Goal: Task Accomplishment & Management: Complete application form

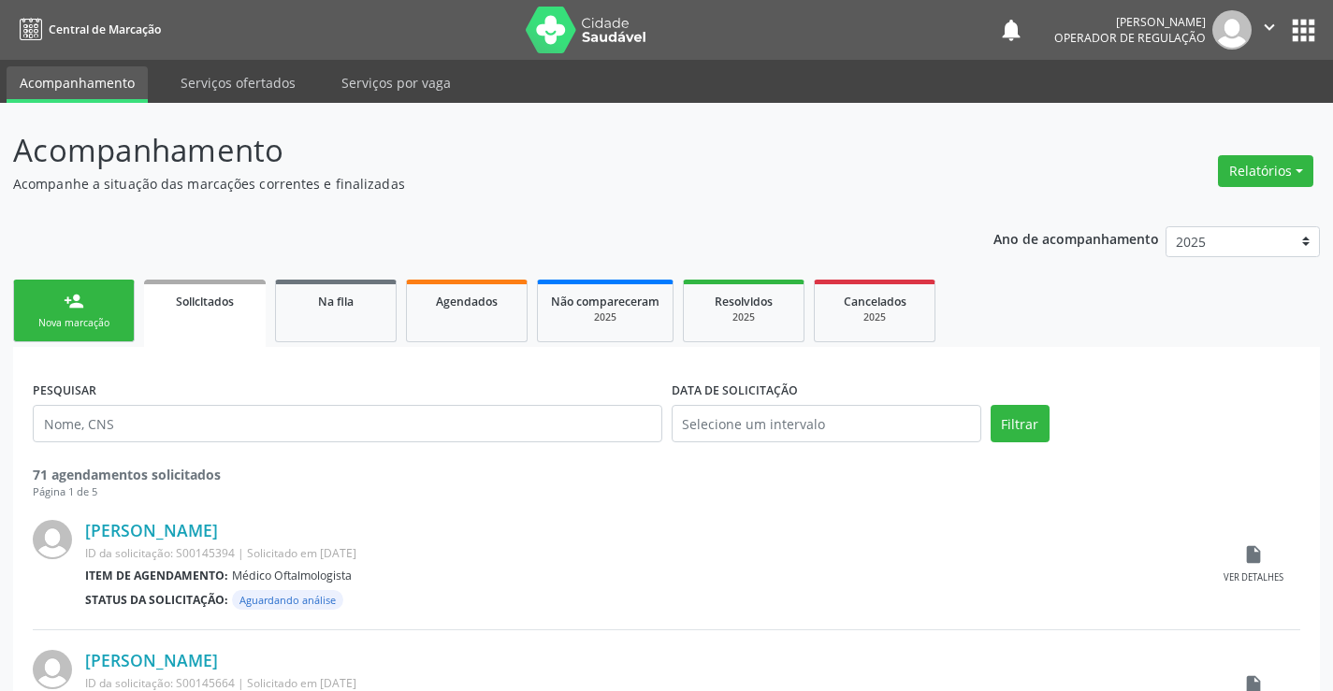
click at [84, 309] on link "person_add Nova marcação" at bounding box center [74, 311] width 122 height 63
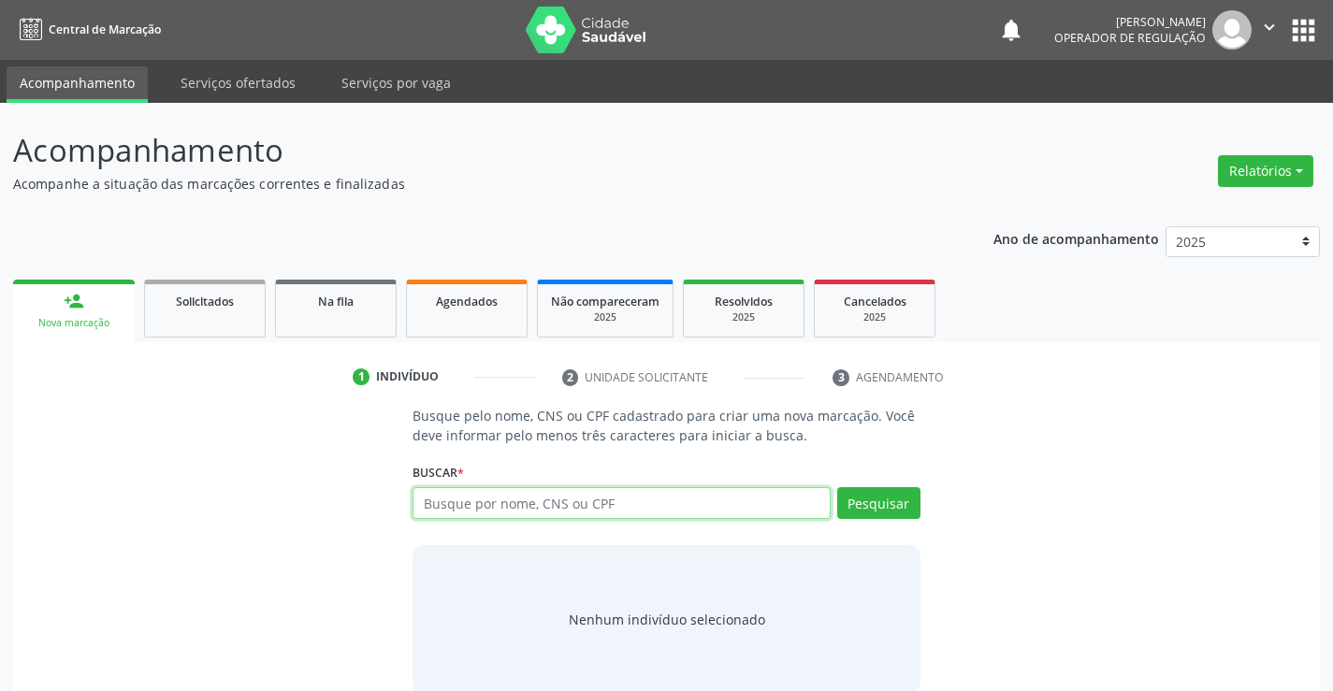
click at [619, 517] on input "text" at bounding box center [621, 503] width 417 height 32
type input "703406072714000"
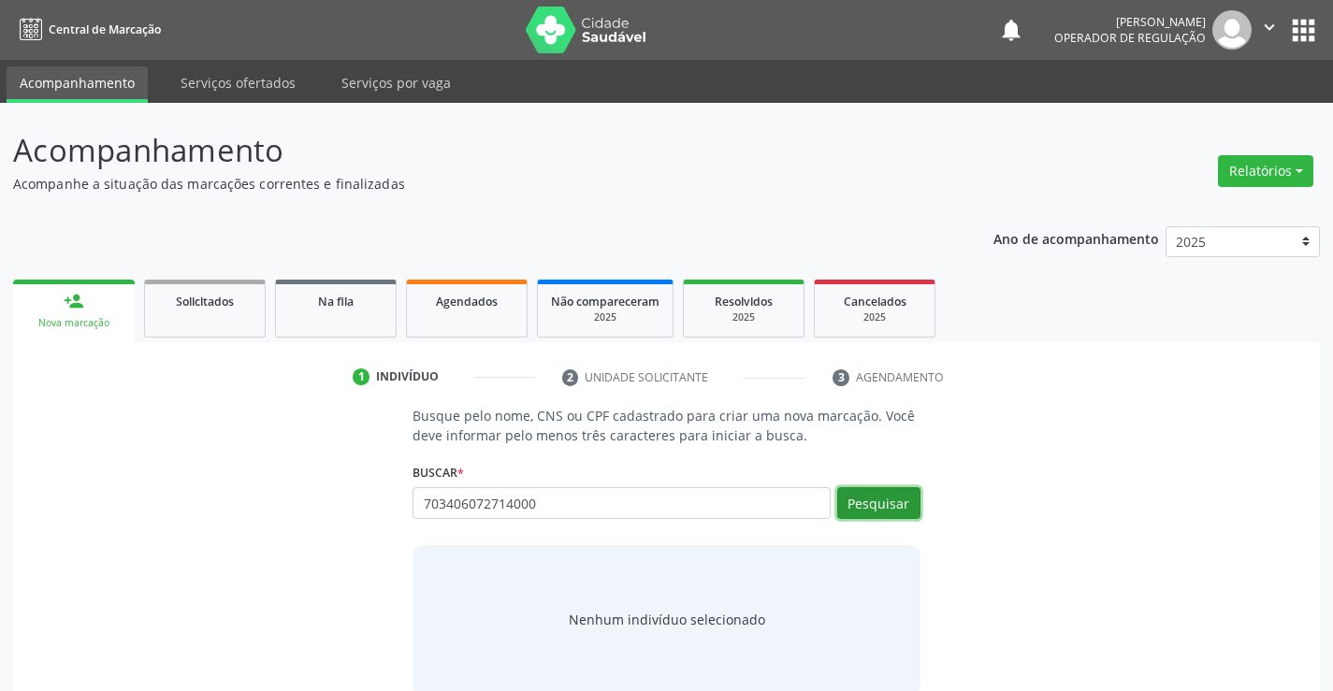
click at [869, 510] on button "Pesquisar" at bounding box center [878, 503] width 83 height 32
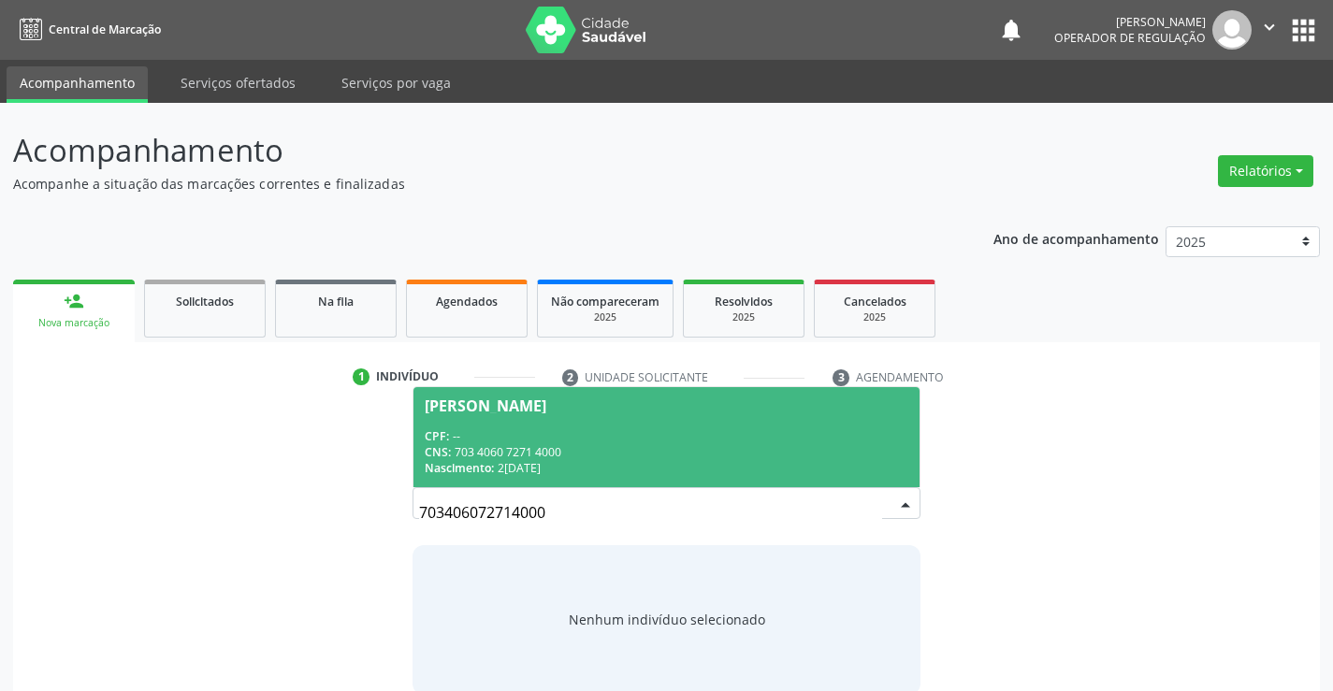
click at [606, 460] on div "Nascimento: [DATE]" at bounding box center [666, 468] width 483 height 16
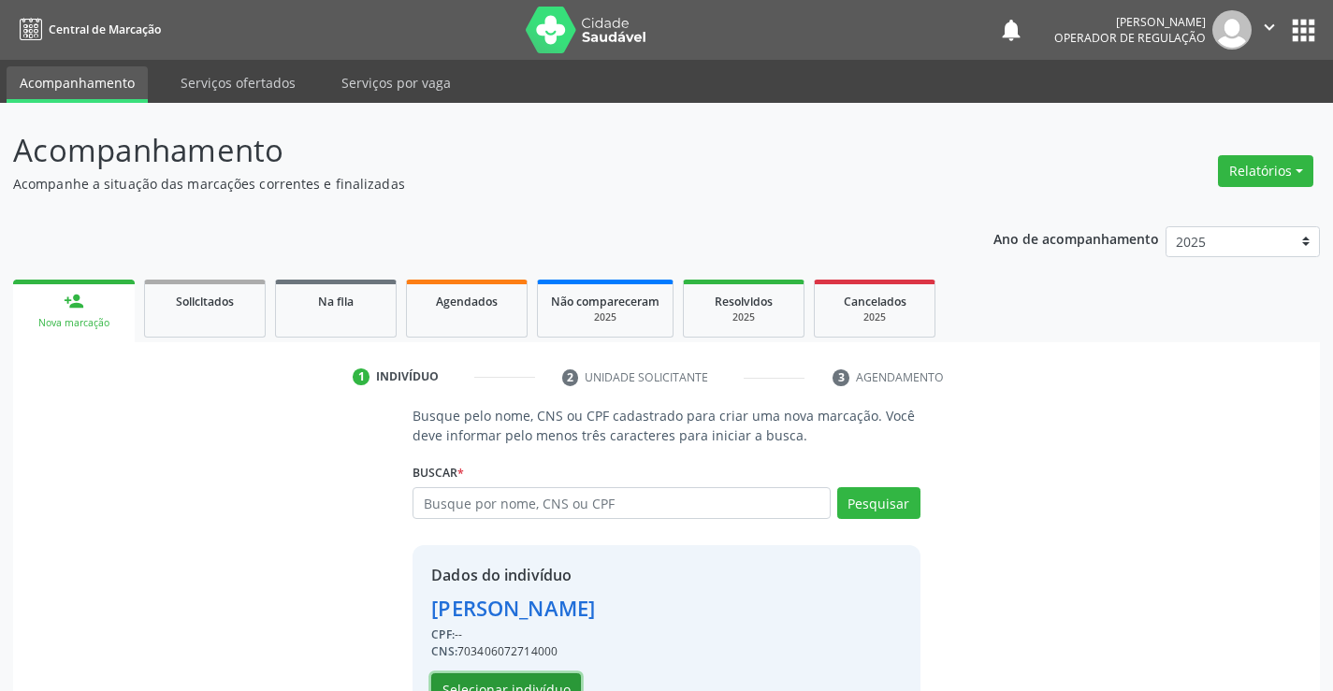
click at [528, 685] on button "Selecionar indivíduo" at bounding box center [506, 690] width 150 height 32
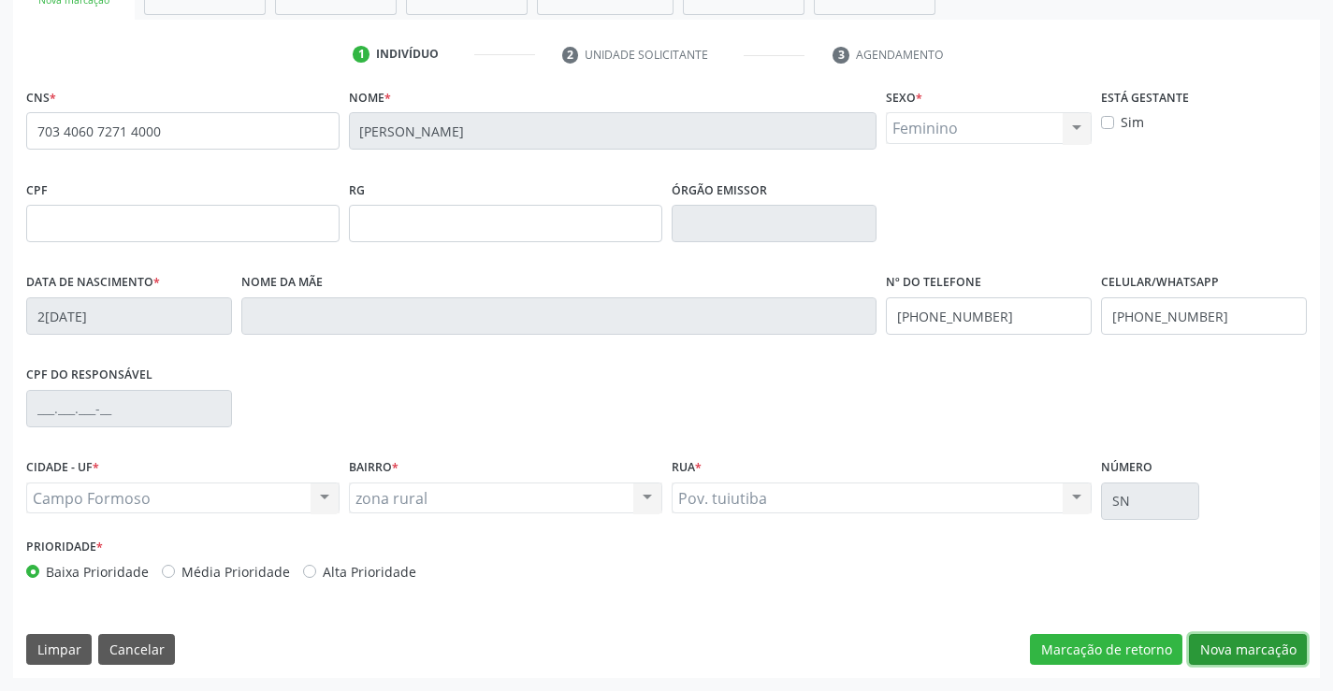
click at [1252, 641] on button "Nova marcação" at bounding box center [1248, 650] width 118 height 32
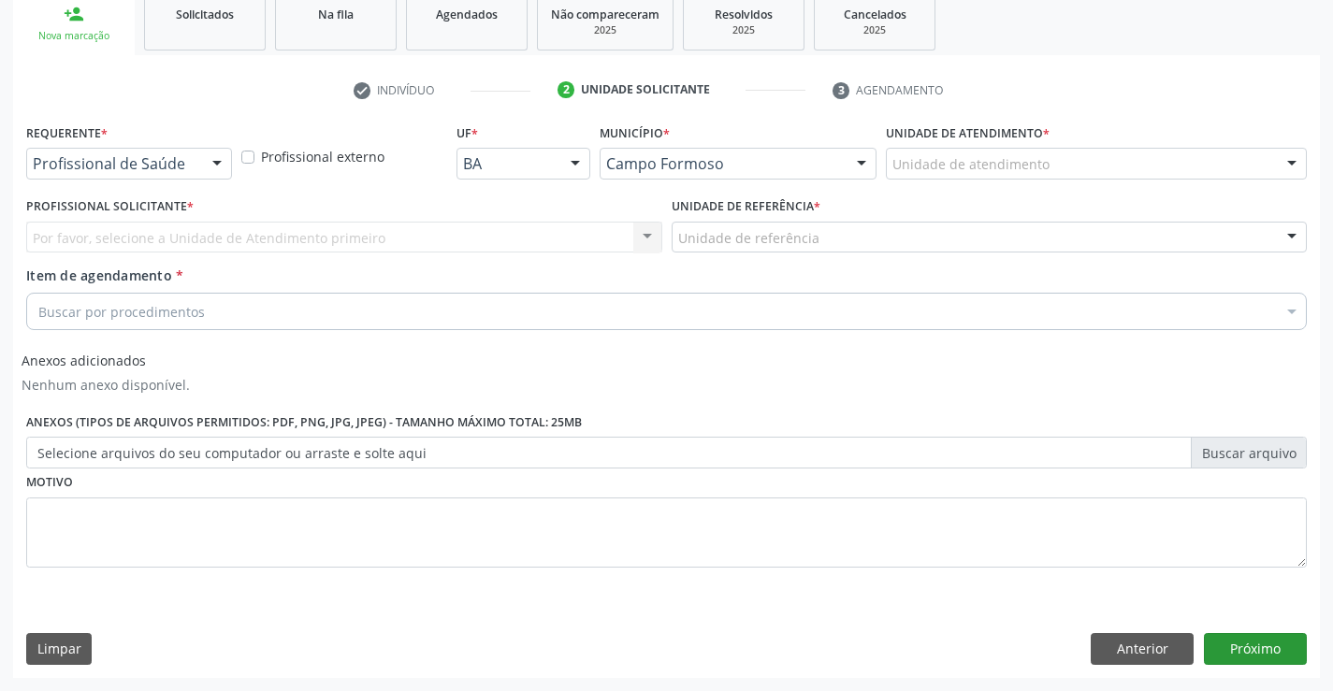
scroll to position [287, 0]
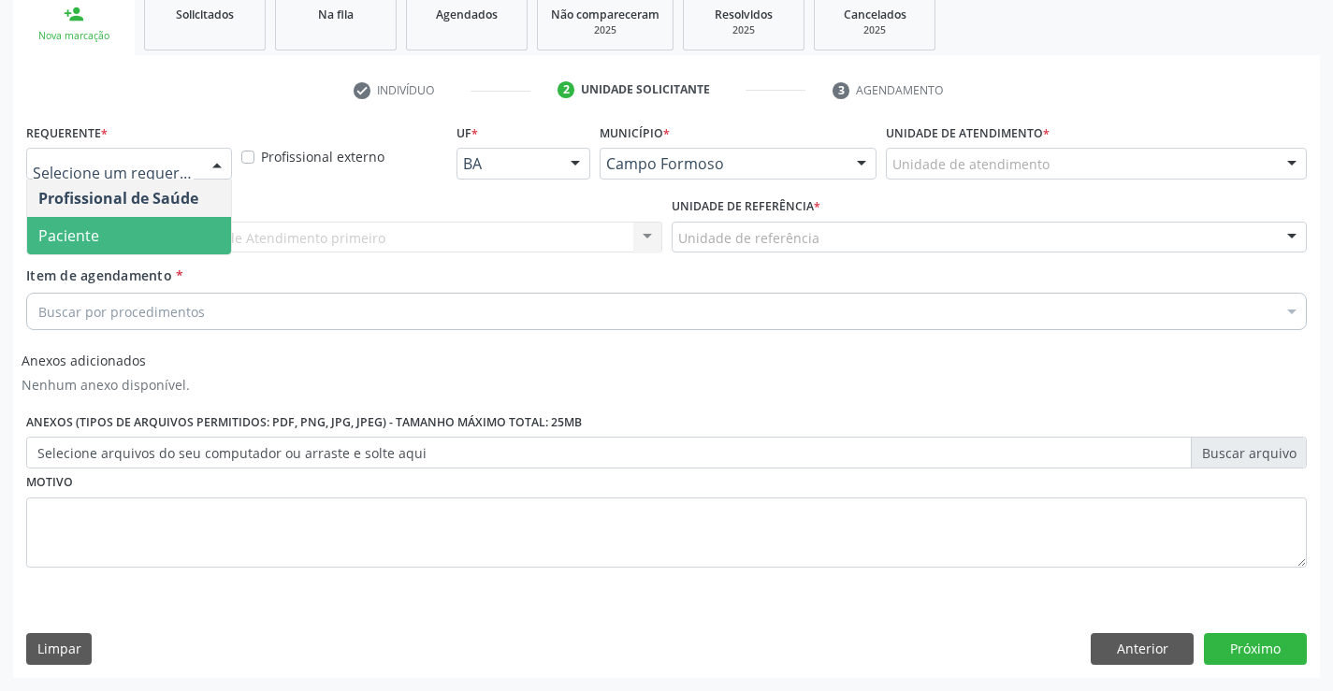
click at [118, 236] on span "Paciente" at bounding box center [129, 235] width 204 height 37
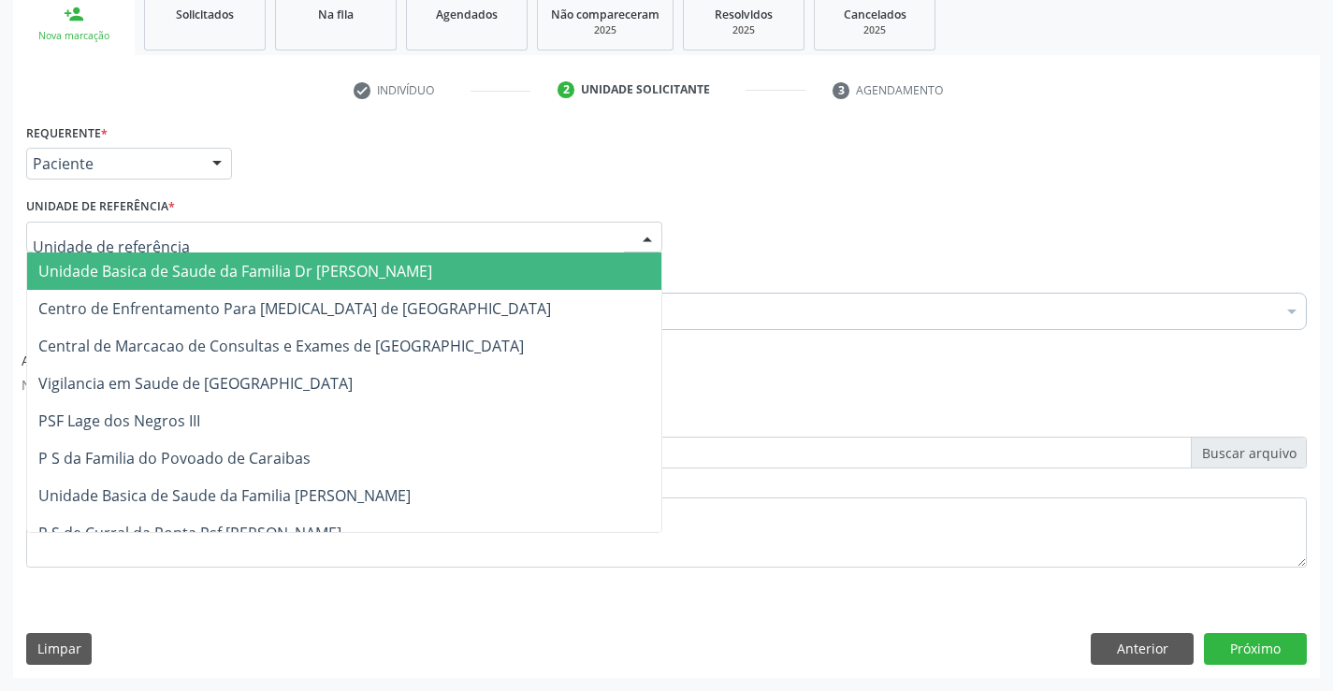
click at [166, 269] on span "Unidade Basica de Saude da Familia Dr [PERSON_NAME]" at bounding box center [235, 271] width 394 height 21
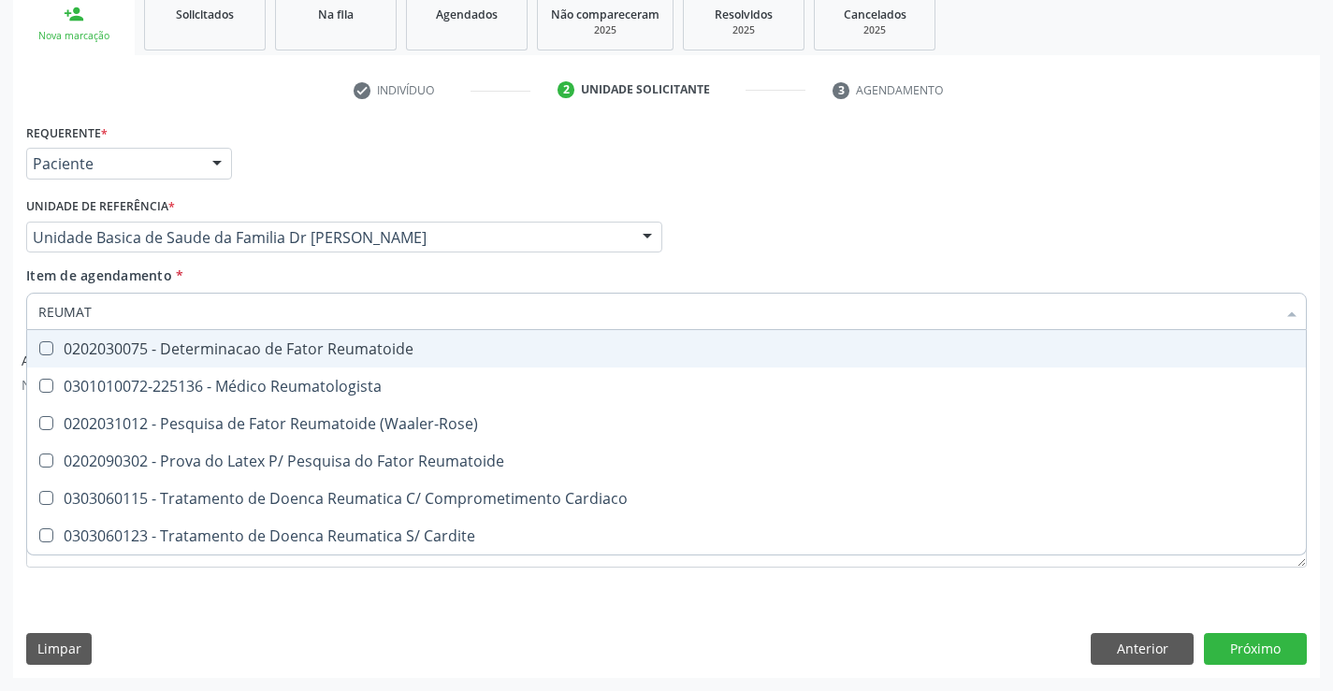
type input "REUMATO"
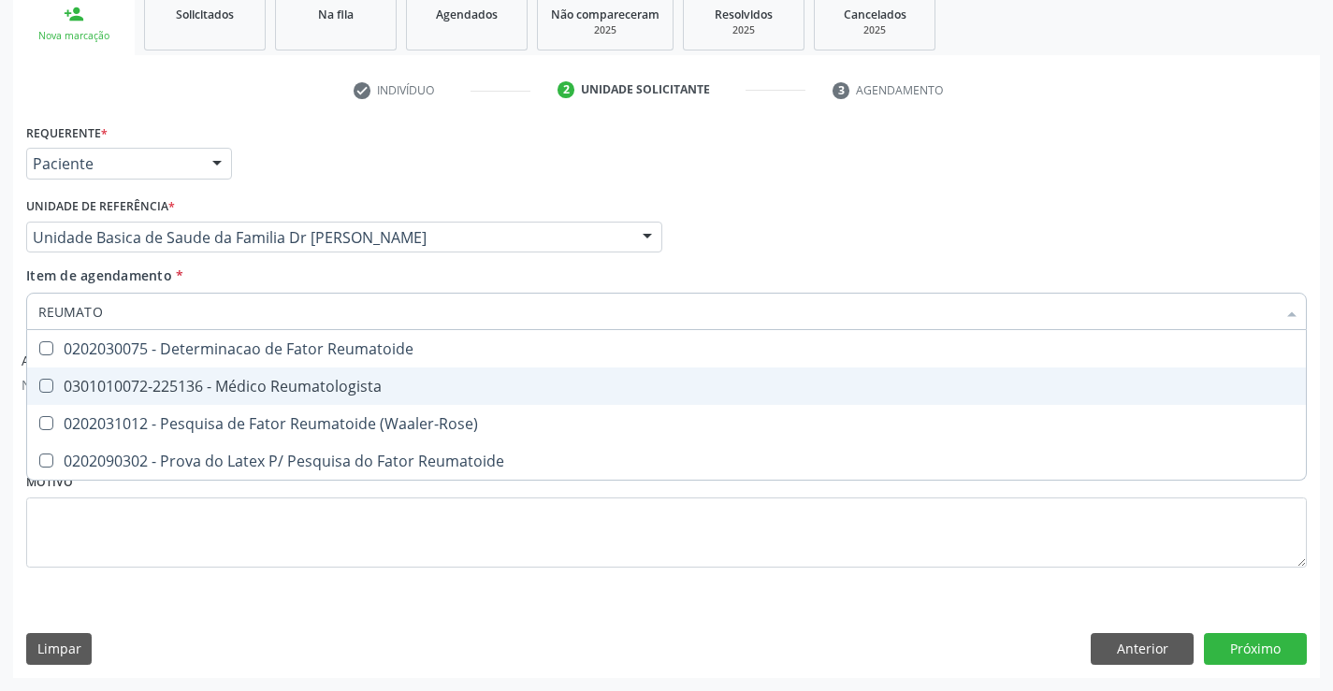
click at [227, 390] on div "0301010072-225136 - Médico Reumatologista" at bounding box center [666, 386] width 1257 height 15
checkbox Reumatologista "true"
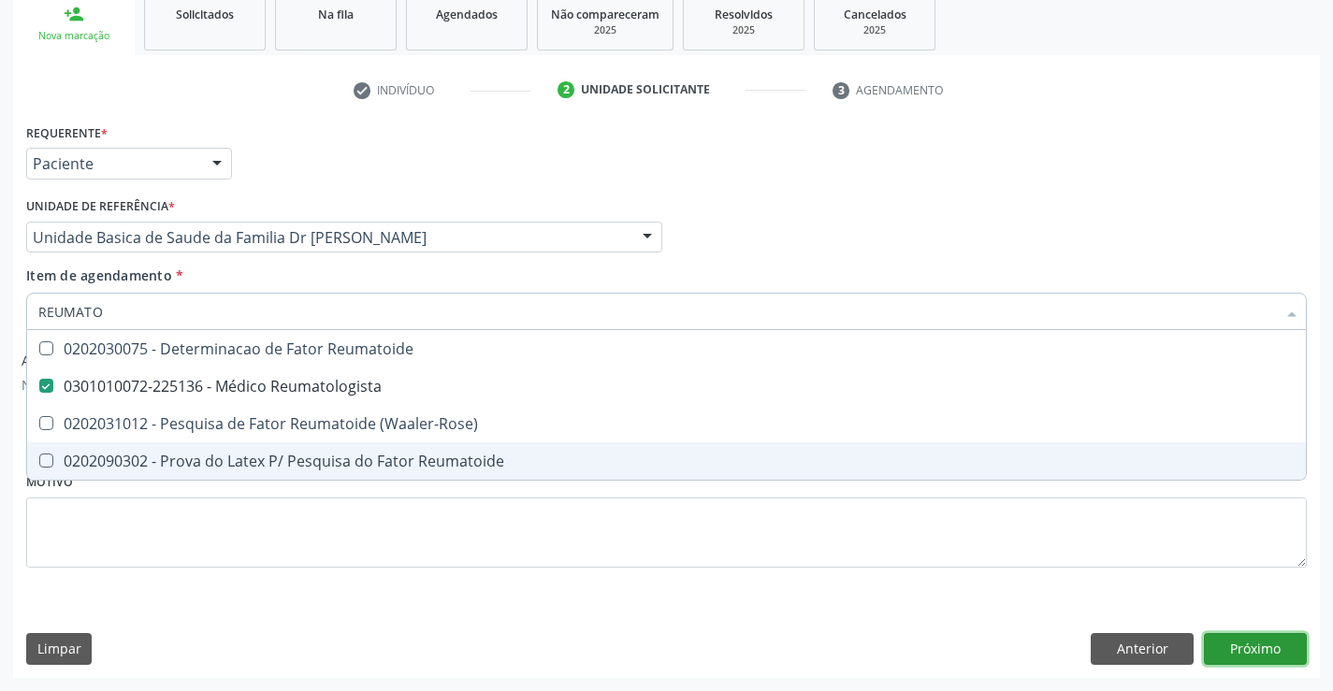
click at [1258, 658] on button "Próximo" at bounding box center [1255, 649] width 103 height 32
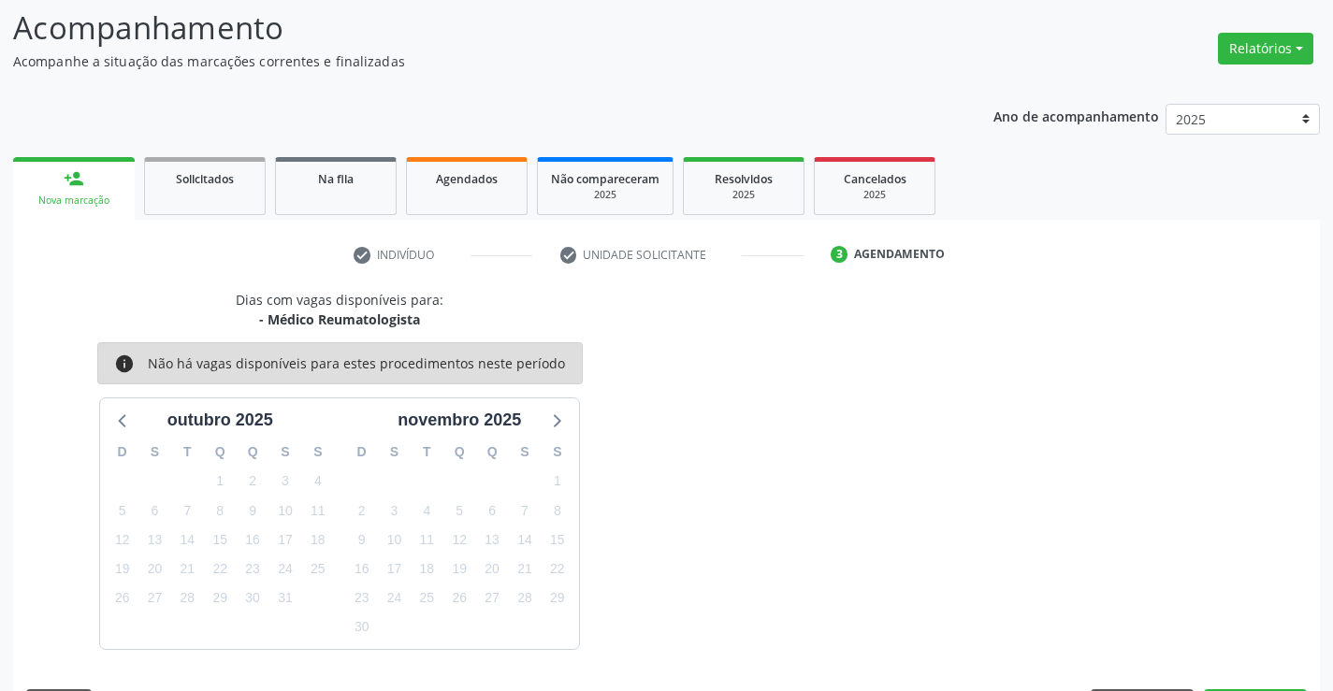
scroll to position [178, 0]
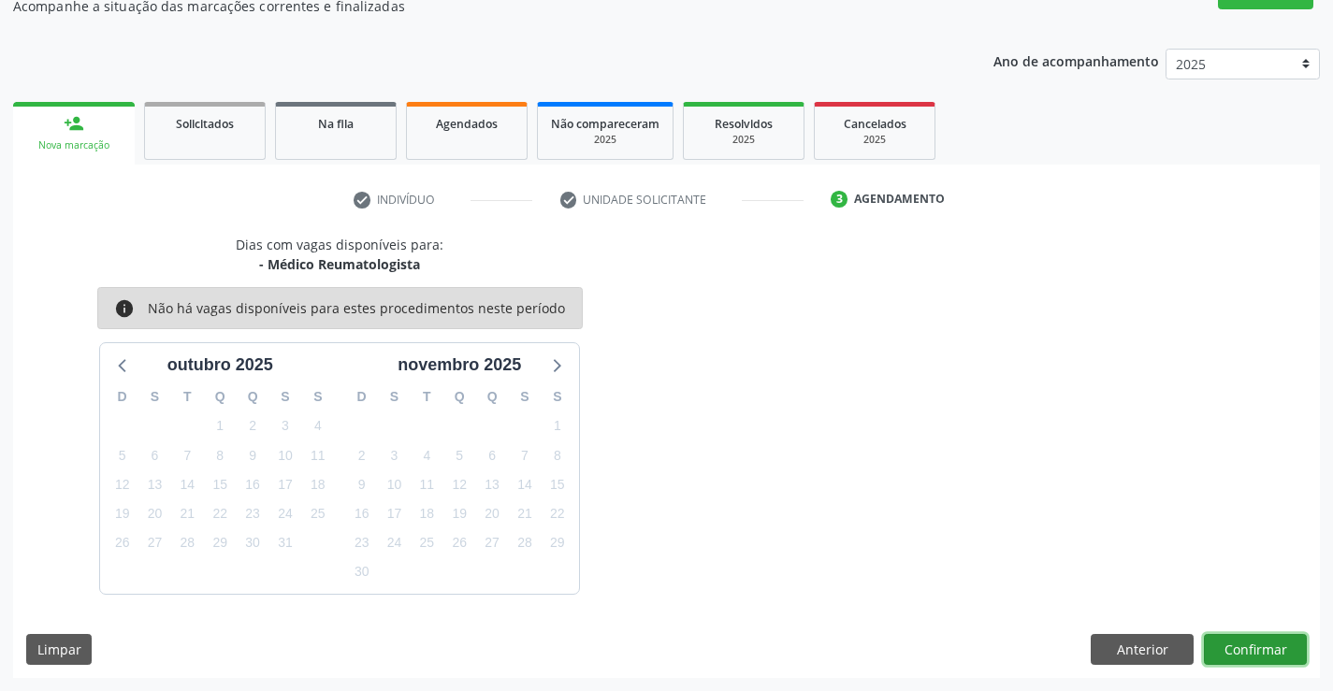
click at [1236, 647] on button "Confirmar" at bounding box center [1255, 650] width 103 height 32
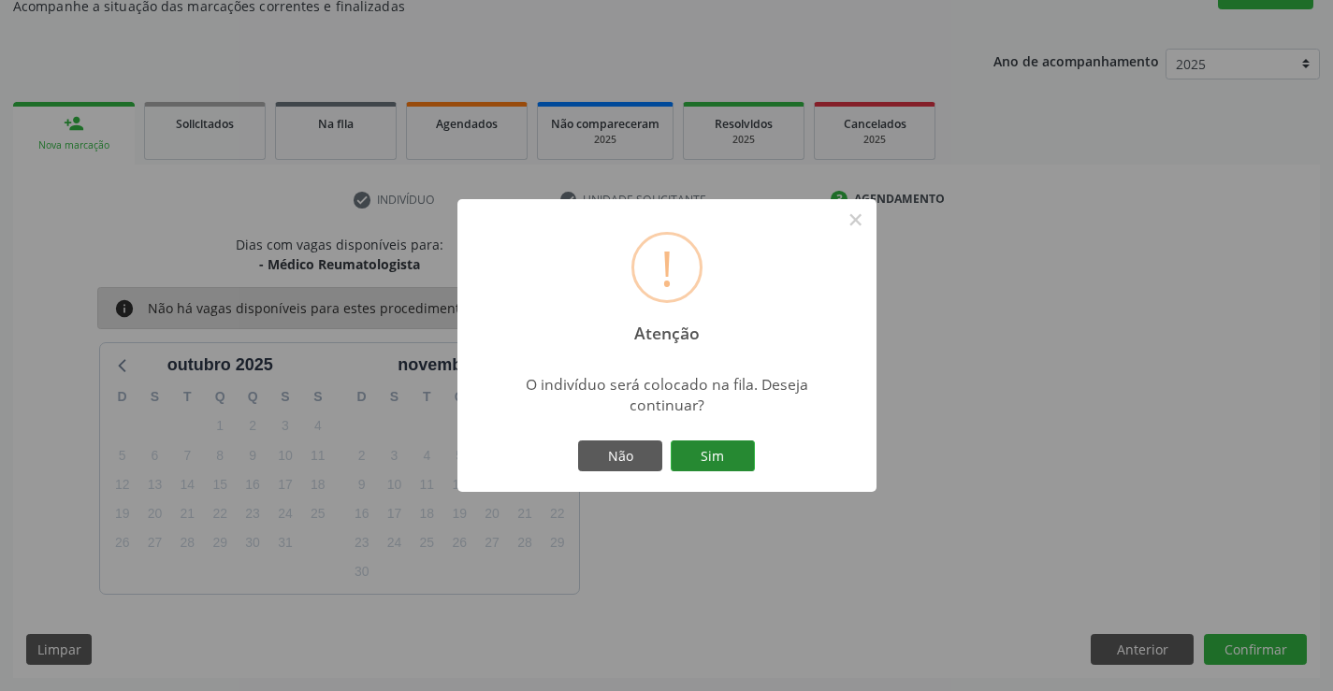
click at [732, 451] on button "Sim" at bounding box center [713, 457] width 84 height 32
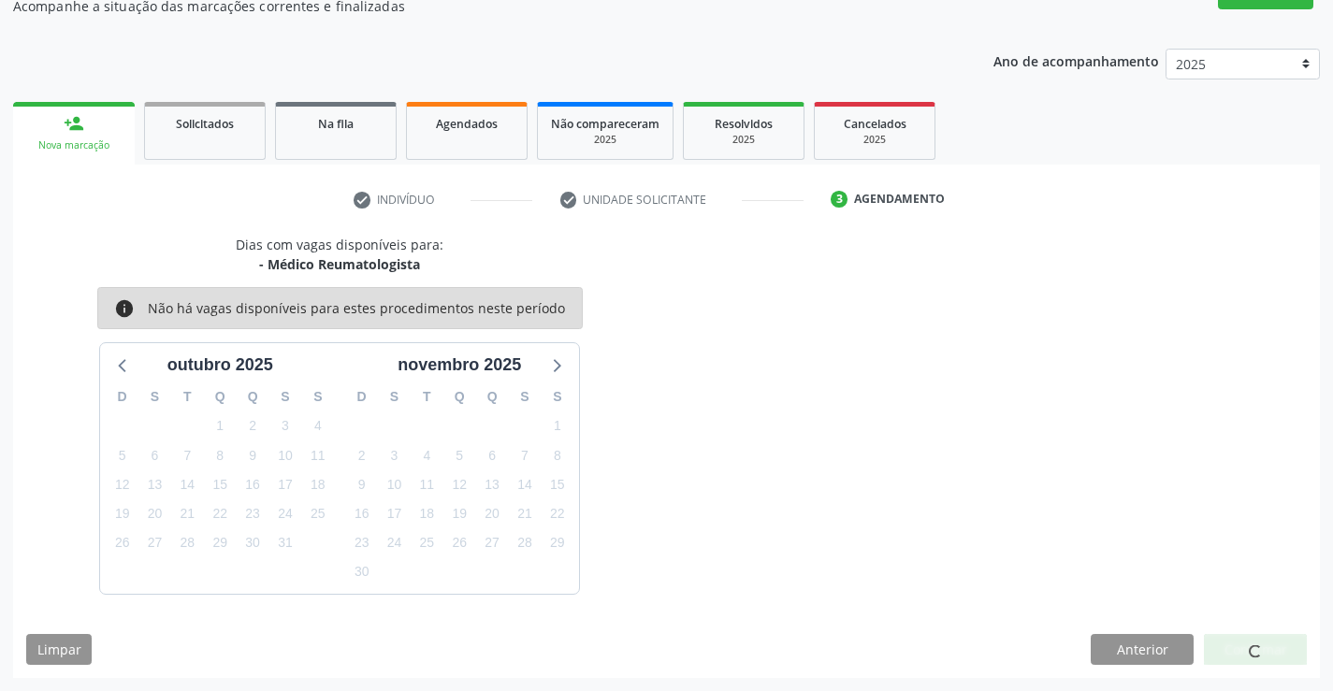
scroll to position [0, 0]
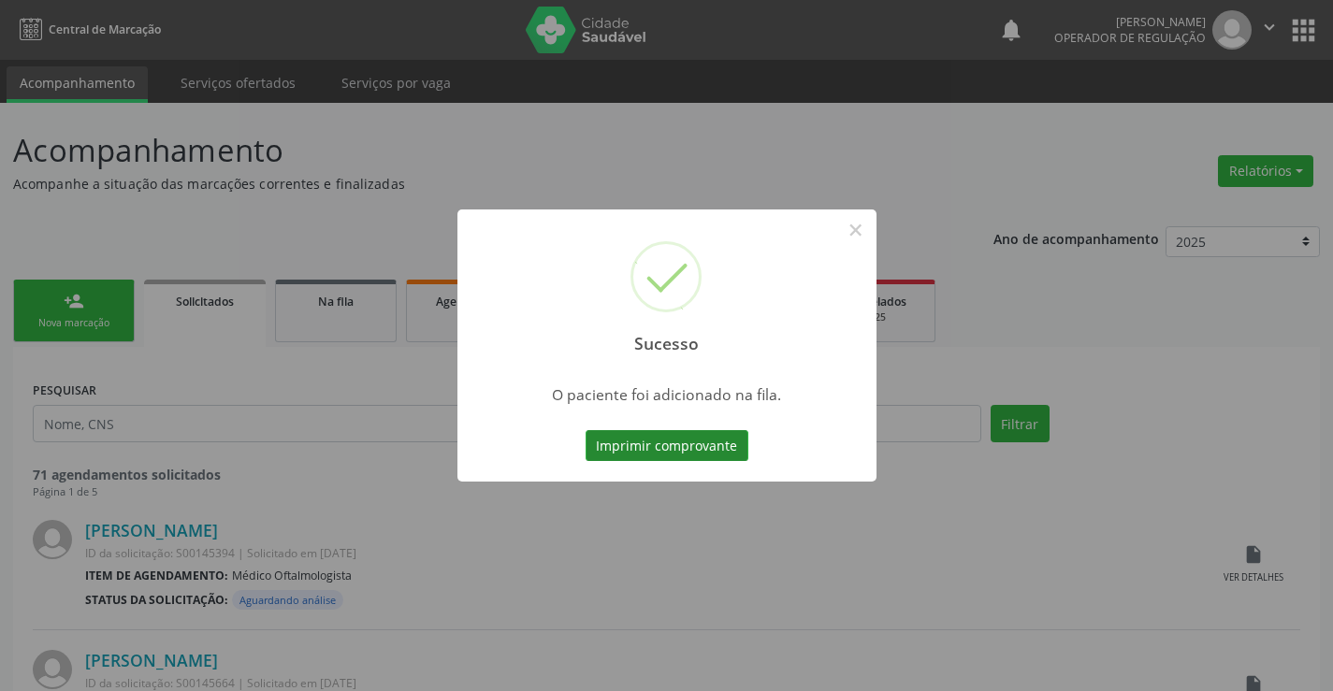
click at [691, 444] on button "Imprimir comprovante" at bounding box center [667, 446] width 163 height 32
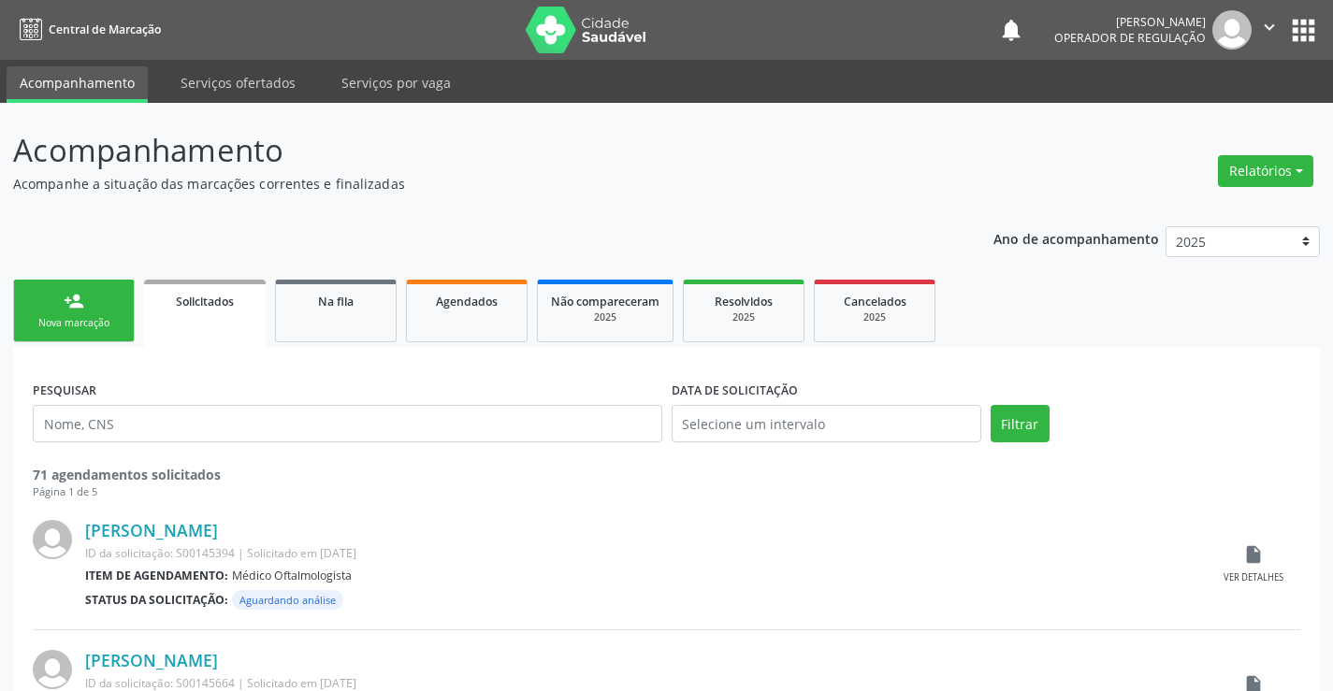
click at [87, 298] on link "person_add Nova marcação" at bounding box center [74, 311] width 122 height 63
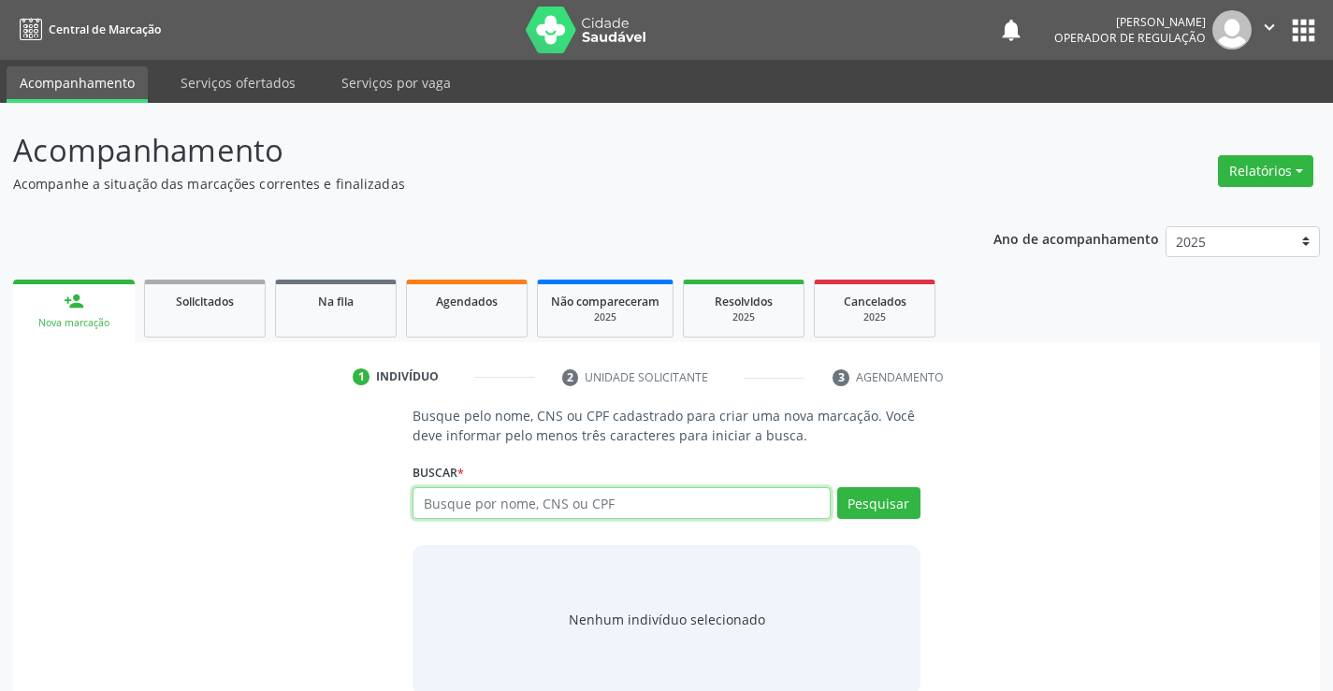
click at [563, 512] on input "text" at bounding box center [621, 503] width 417 height 32
type input "707803615437513"
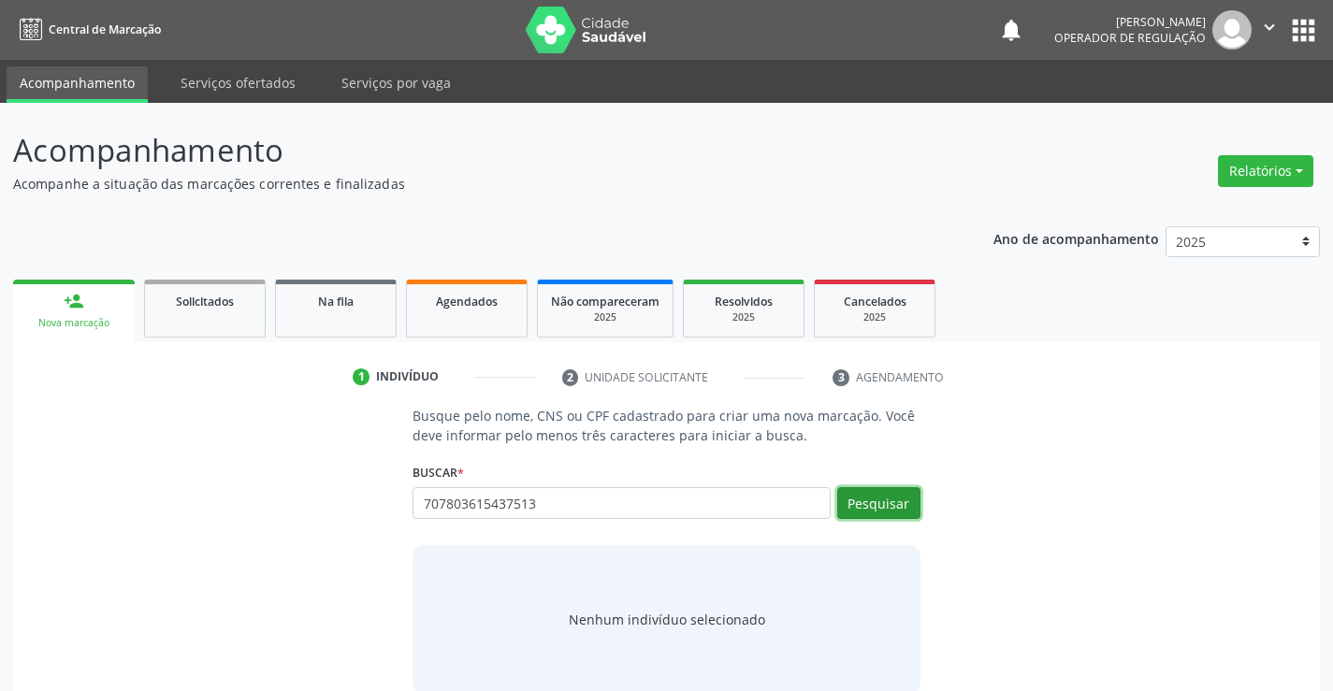
click at [895, 502] on button "Pesquisar" at bounding box center [878, 503] width 83 height 32
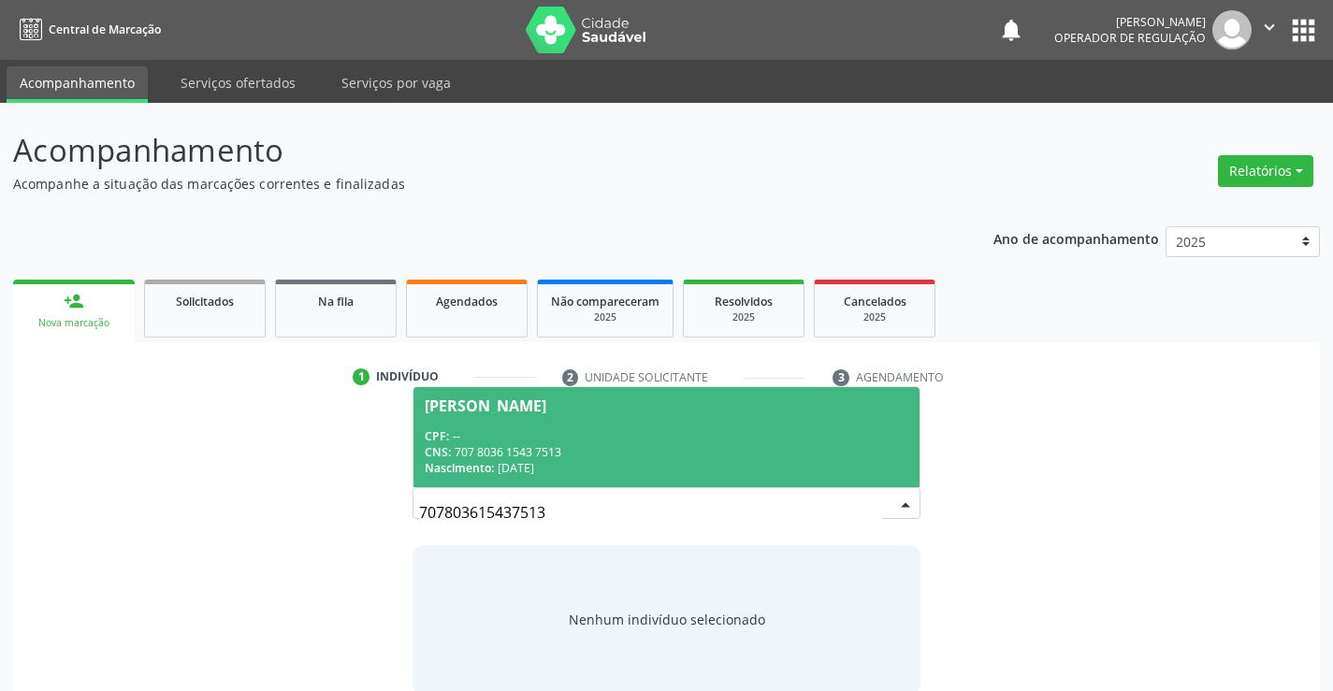
click at [789, 475] on span "[PERSON_NAME] CPF: -- CNS: 707 8036 1543 7513 Nascimento: 0[DATE]" at bounding box center [666, 437] width 505 height 100
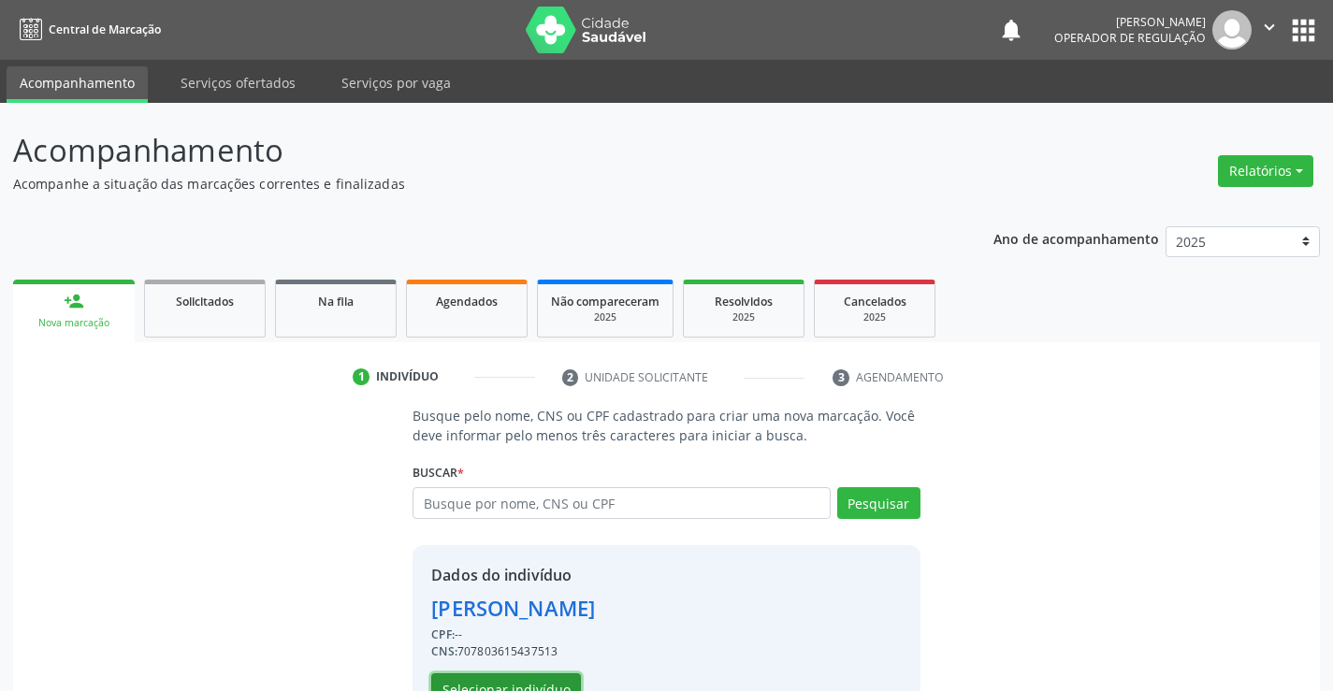
click at [532, 684] on button "Selecionar indivíduo" at bounding box center [506, 690] width 150 height 32
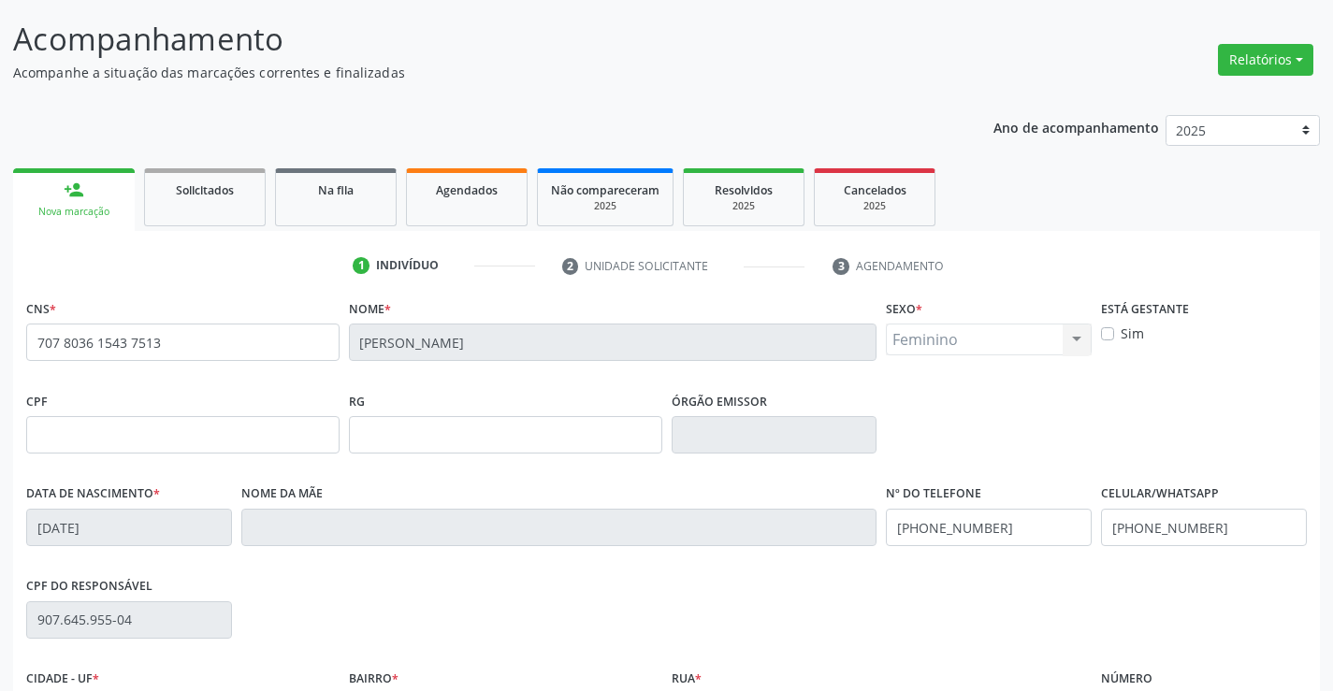
scroll to position [281, 0]
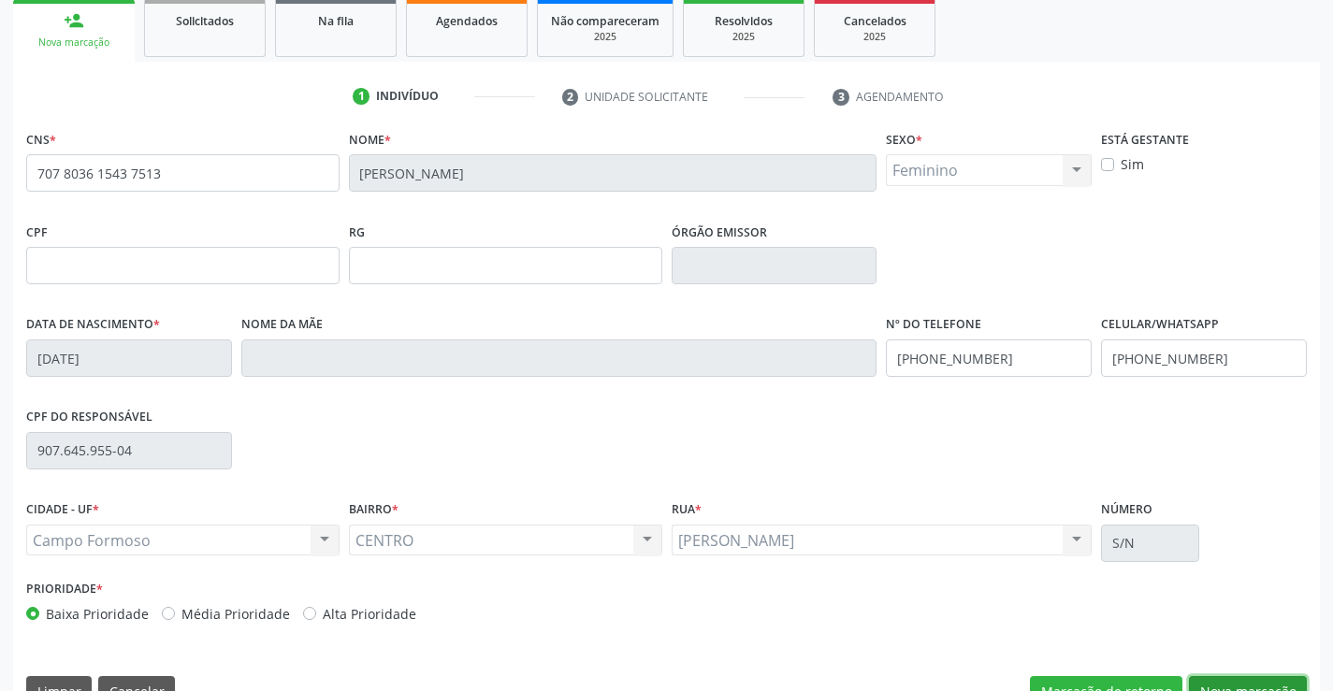
click at [1215, 688] on button "Nova marcação" at bounding box center [1248, 693] width 118 height 32
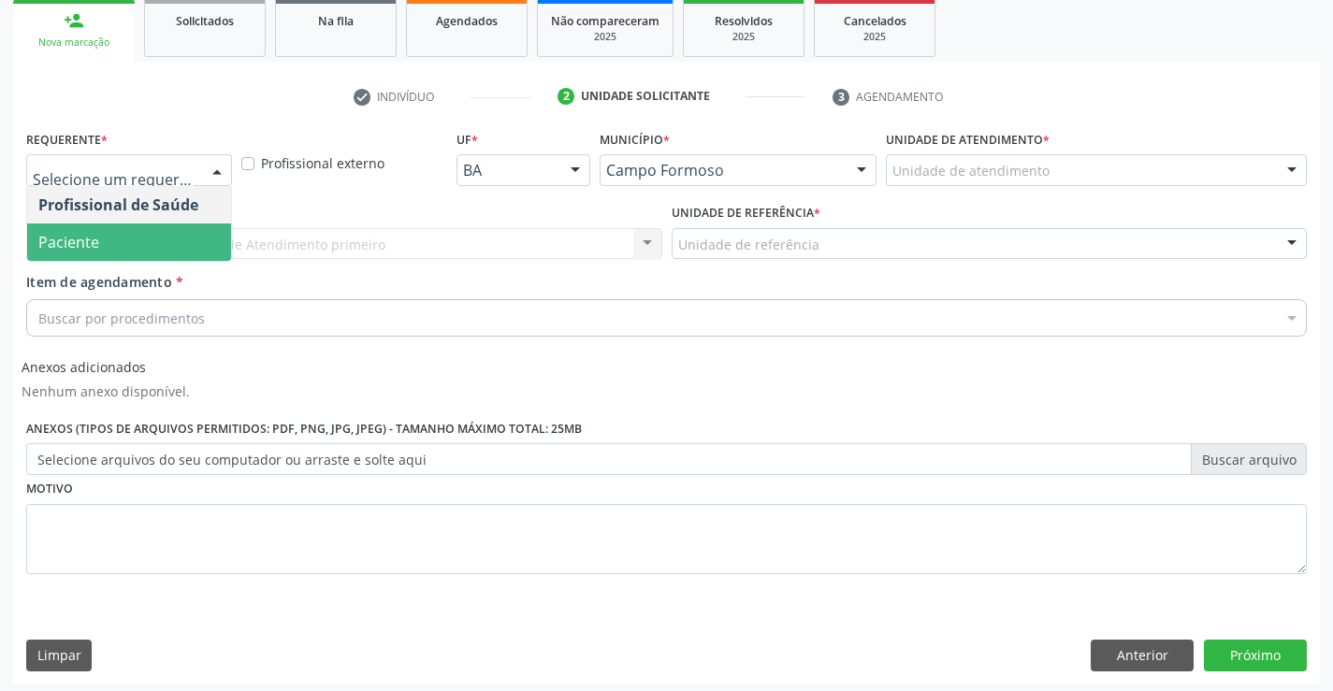
click at [133, 247] on span "Paciente" at bounding box center [129, 242] width 204 height 37
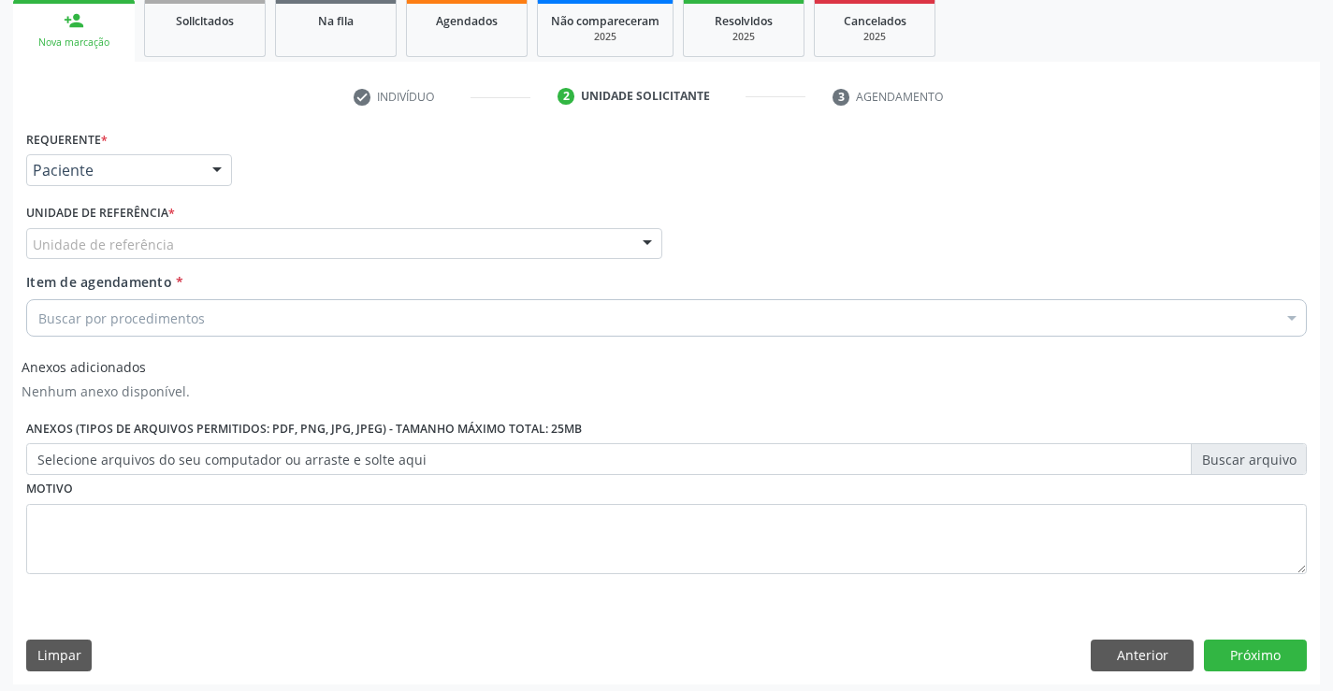
click at [136, 303] on div "Buscar por procedimentos" at bounding box center [666, 317] width 1281 height 37
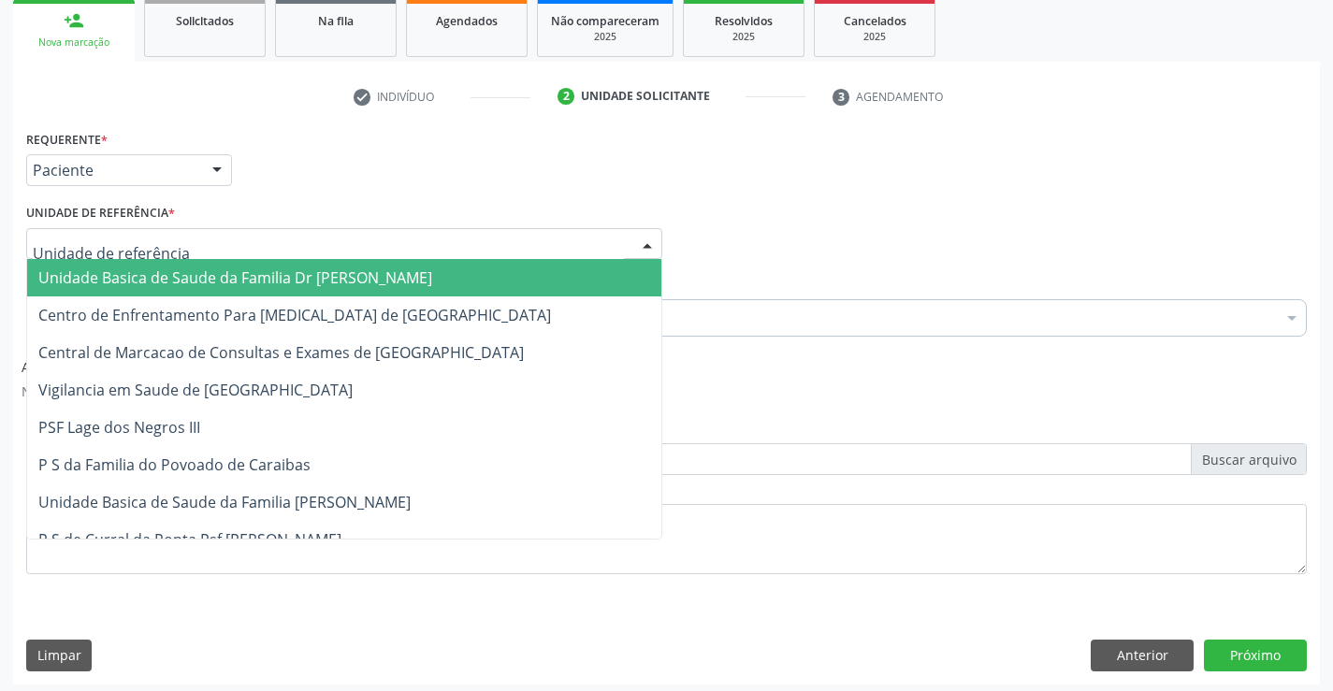
click at [155, 271] on span "Unidade Basica de Saude da Familia Dr [PERSON_NAME]" at bounding box center [235, 278] width 394 height 21
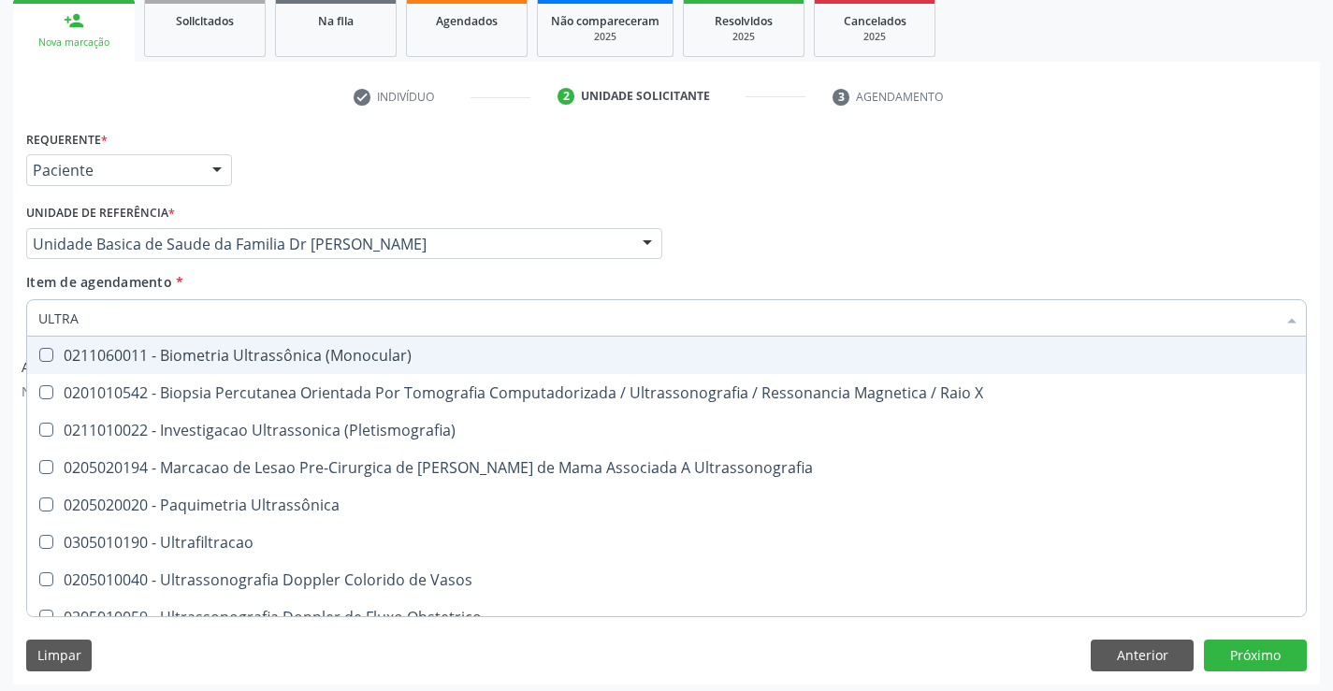
type input "ULTRAS"
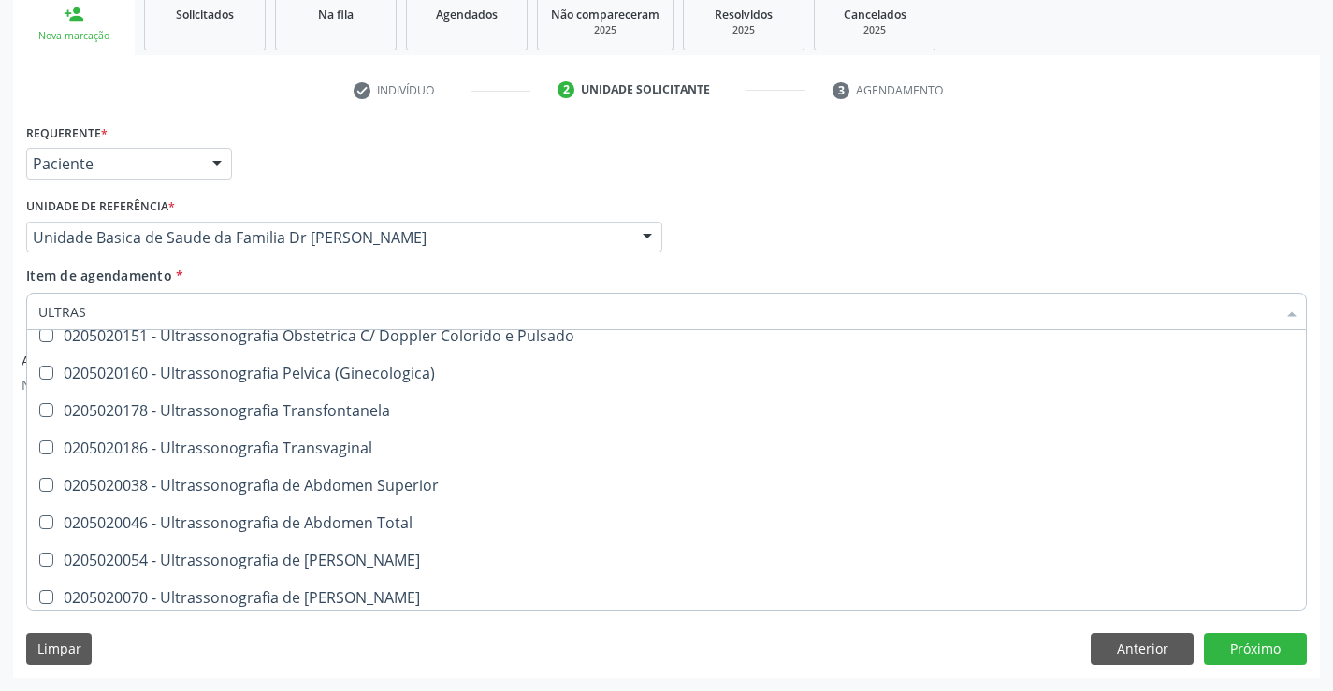
scroll to position [300, 0]
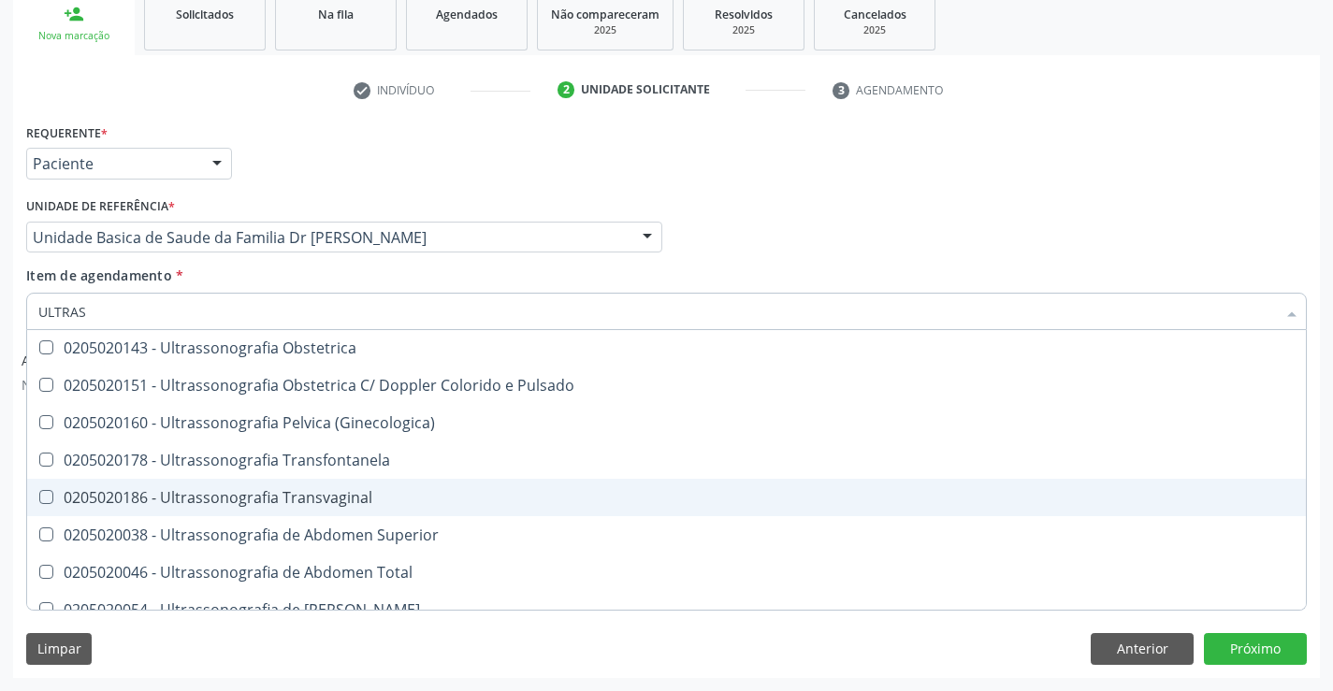
click at [364, 501] on div "0205020186 - Ultrassonografia Transvaginal" at bounding box center [666, 497] width 1257 height 15
checkbox Transvaginal "true"
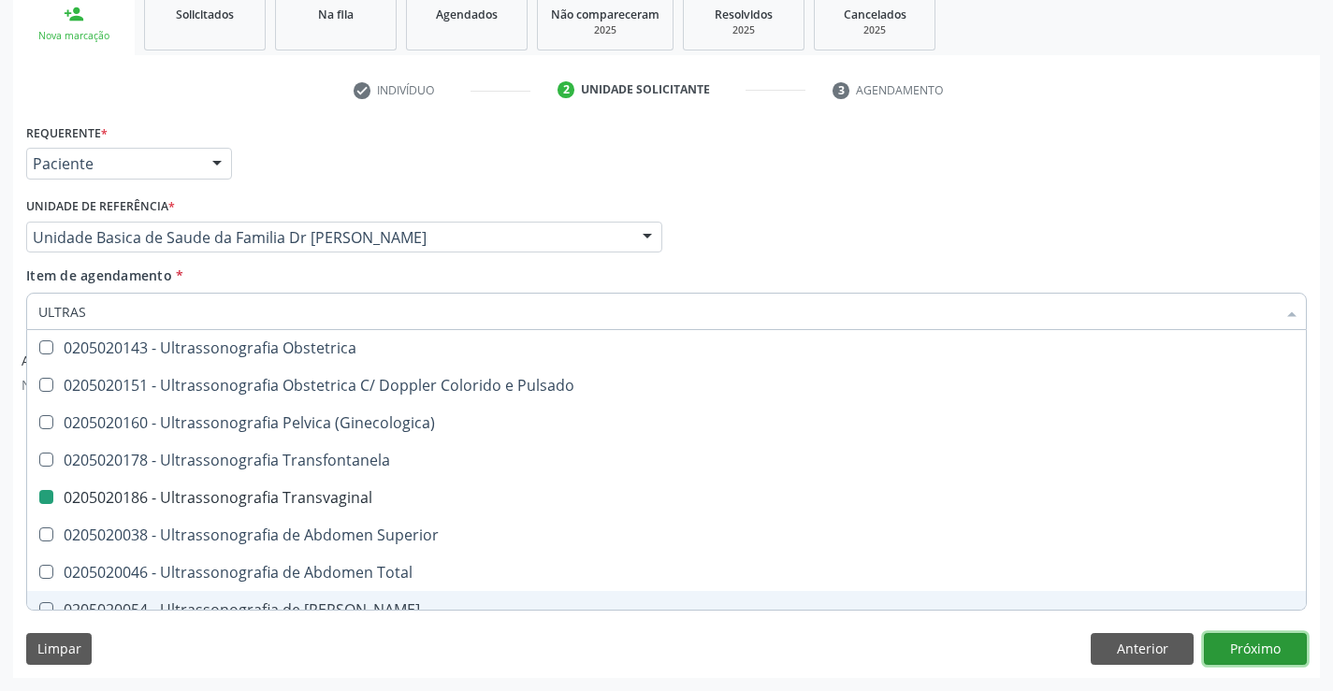
click at [1235, 641] on button "Próximo" at bounding box center [1255, 649] width 103 height 32
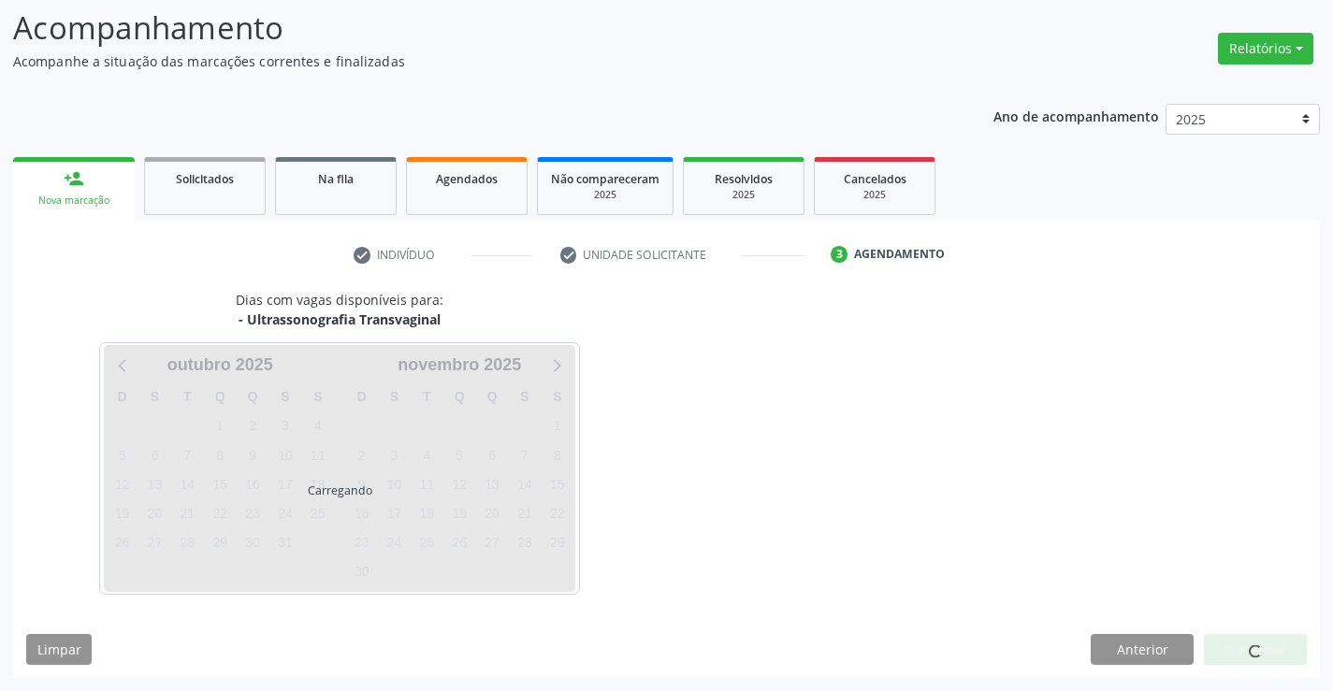
scroll to position [0, 0]
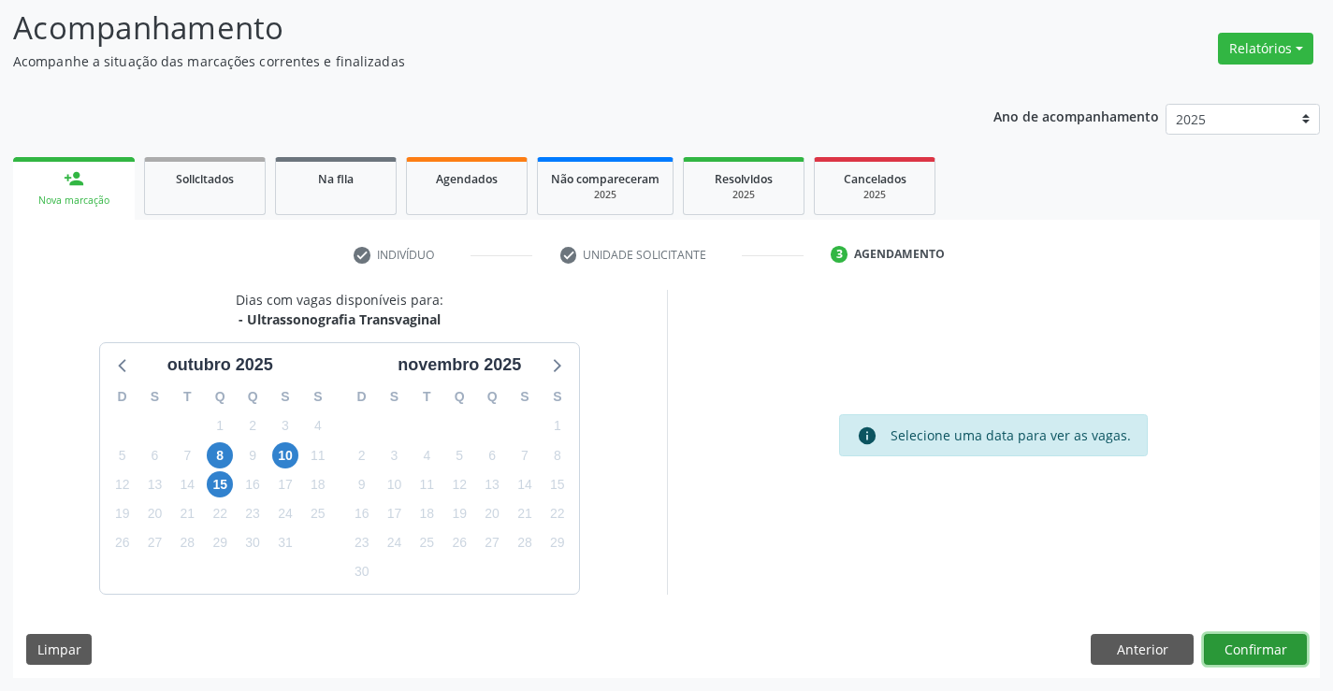
click at [1235, 641] on button "Confirmar" at bounding box center [1255, 650] width 103 height 32
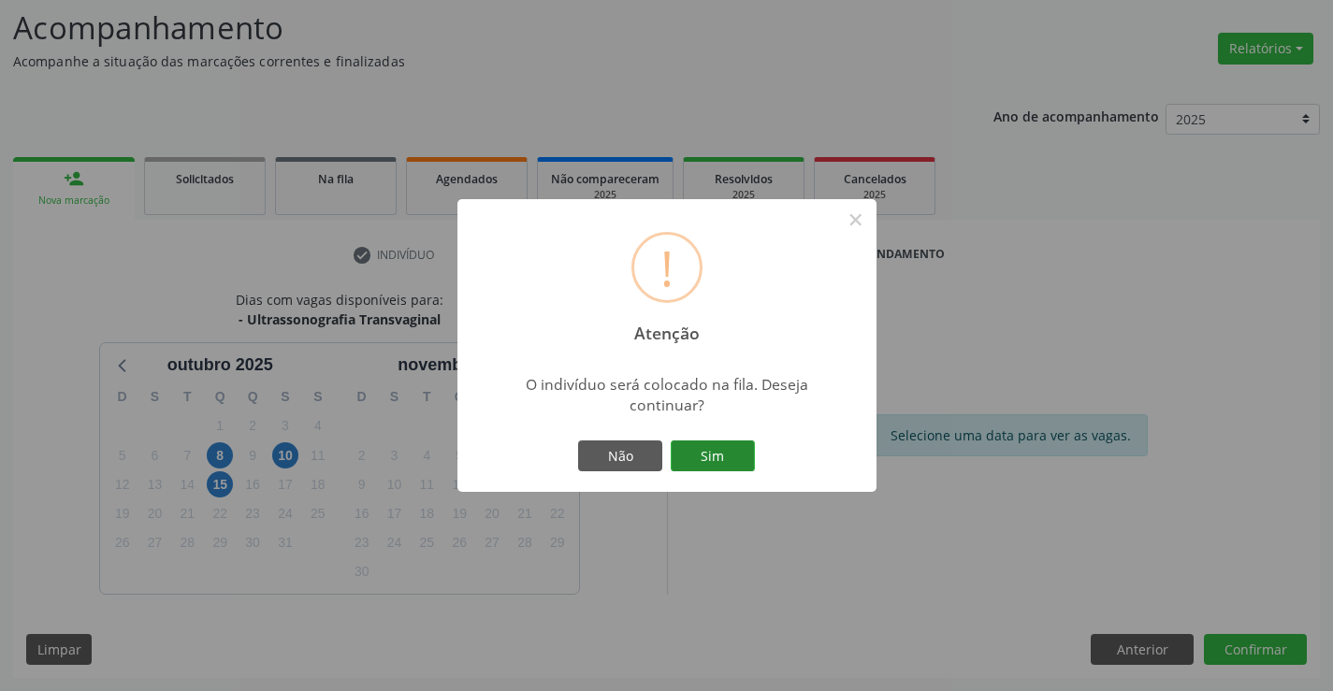
click at [729, 442] on button "Sim" at bounding box center [713, 457] width 84 height 32
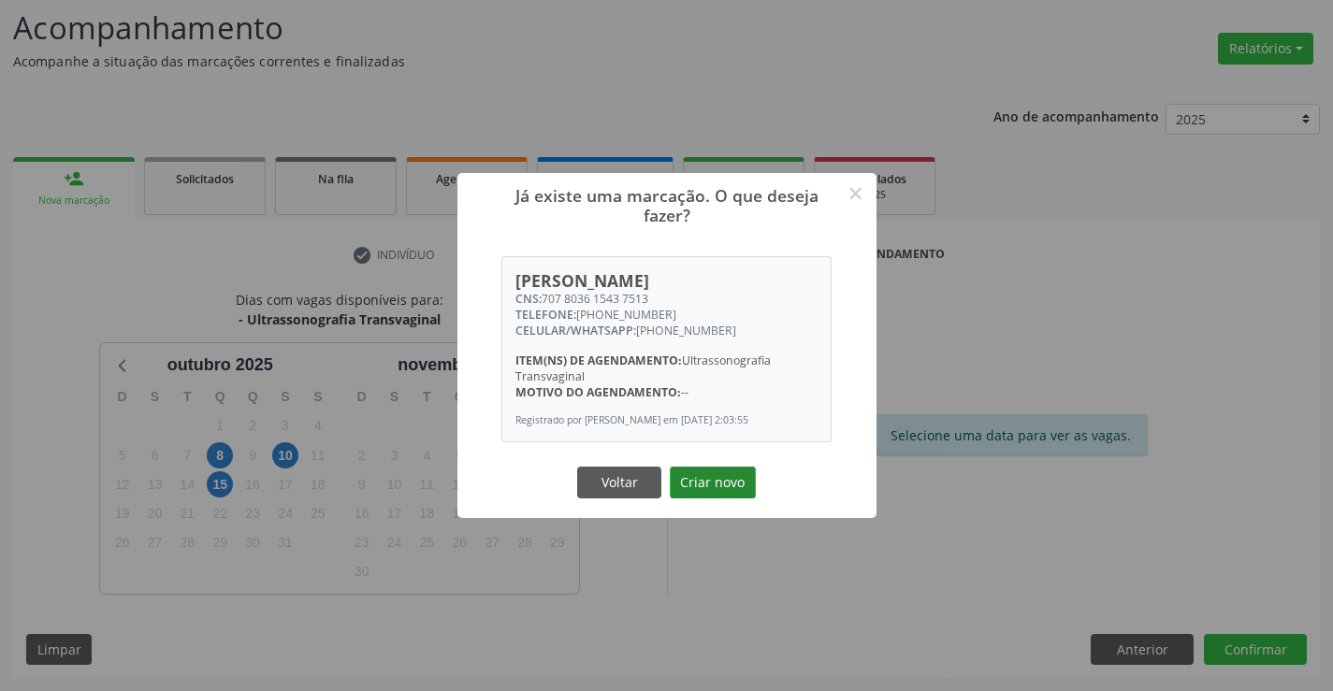
click at [726, 499] on button "Criar novo" at bounding box center [713, 483] width 86 height 32
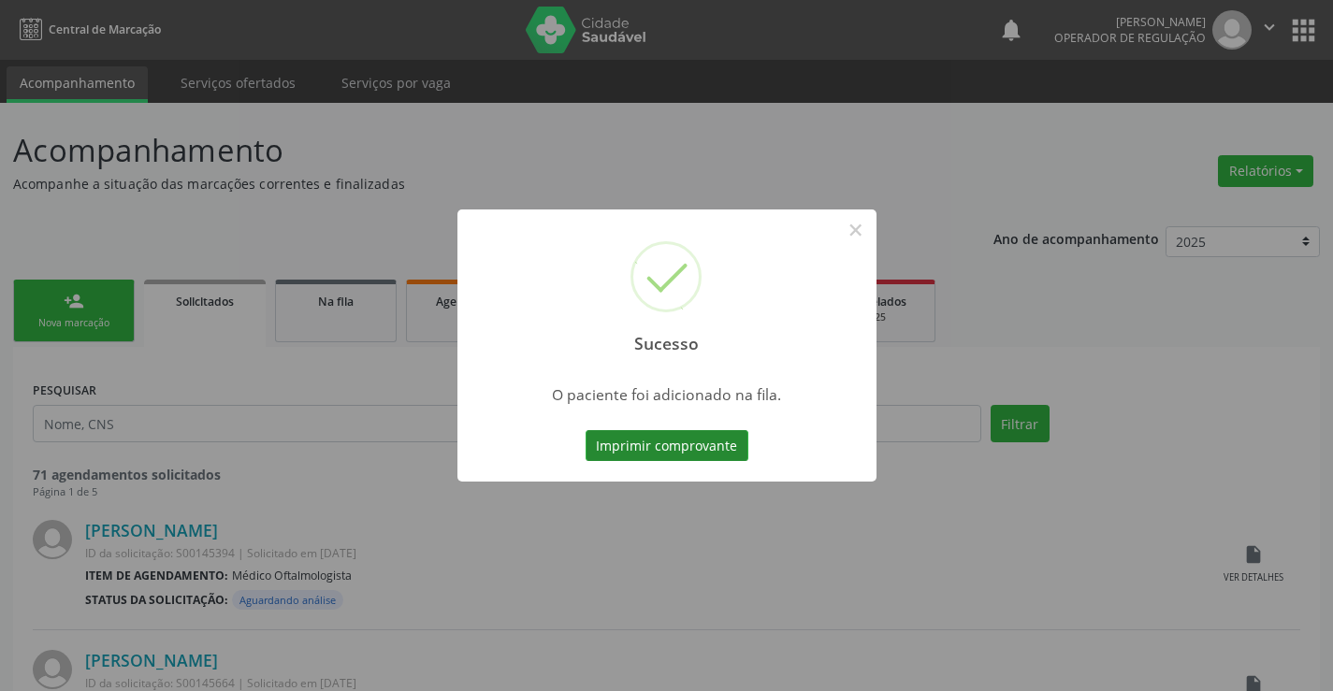
click at [685, 444] on button "Imprimir comprovante" at bounding box center [667, 446] width 163 height 32
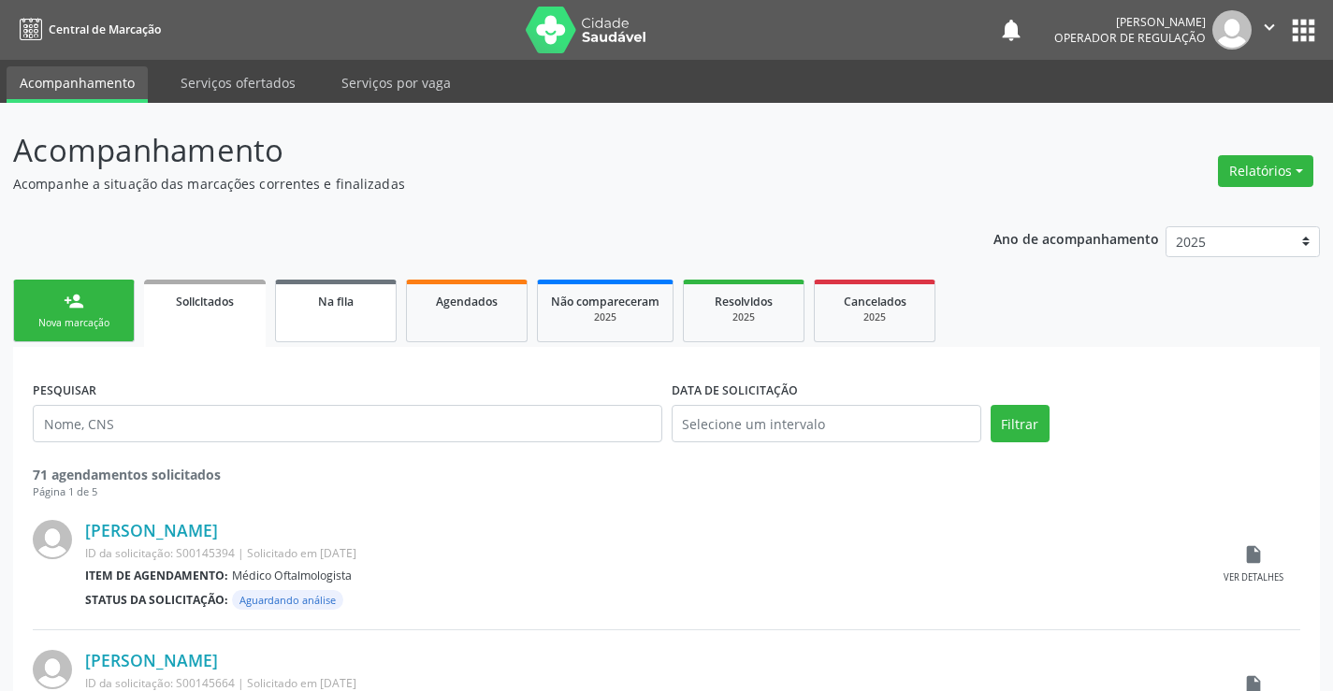
click at [363, 327] on link "Na fila" at bounding box center [336, 311] width 122 height 63
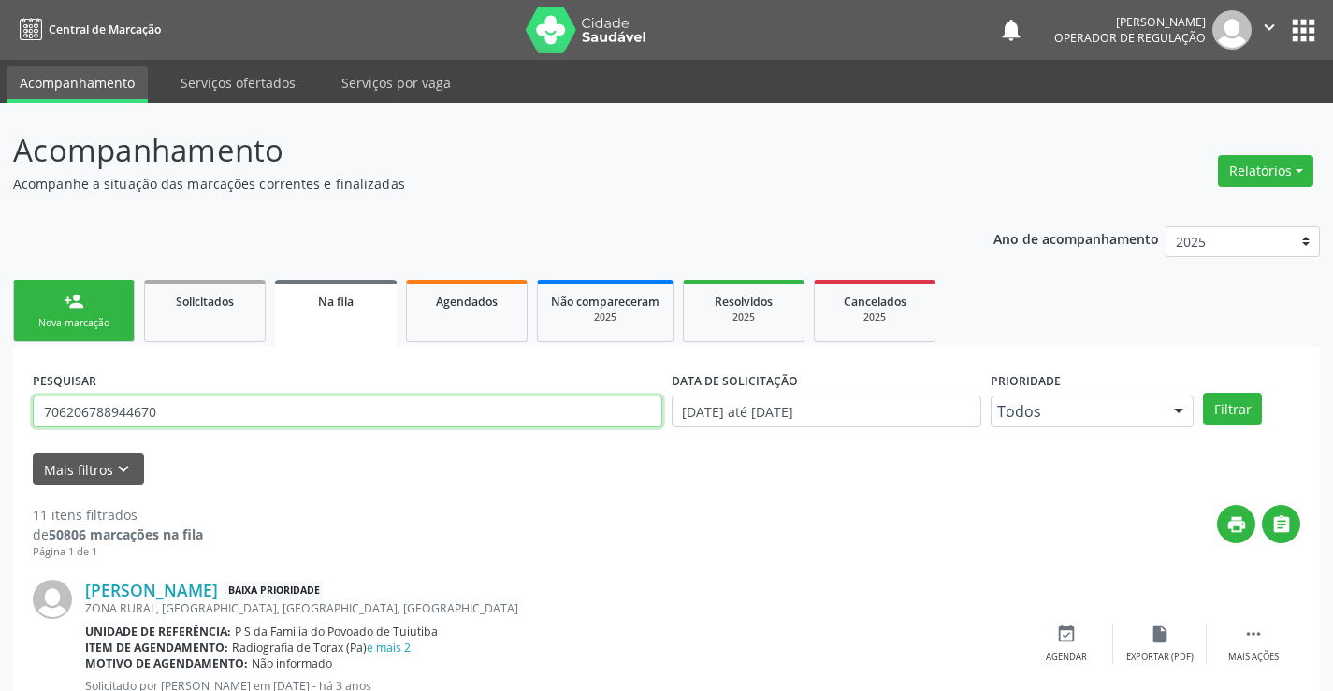
click at [195, 419] on input "706206788944670" at bounding box center [348, 412] width 630 height 32
type input "7"
type input "704306518887499"
click at [1259, 405] on button "Filtrar" at bounding box center [1232, 409] width 59 height 32
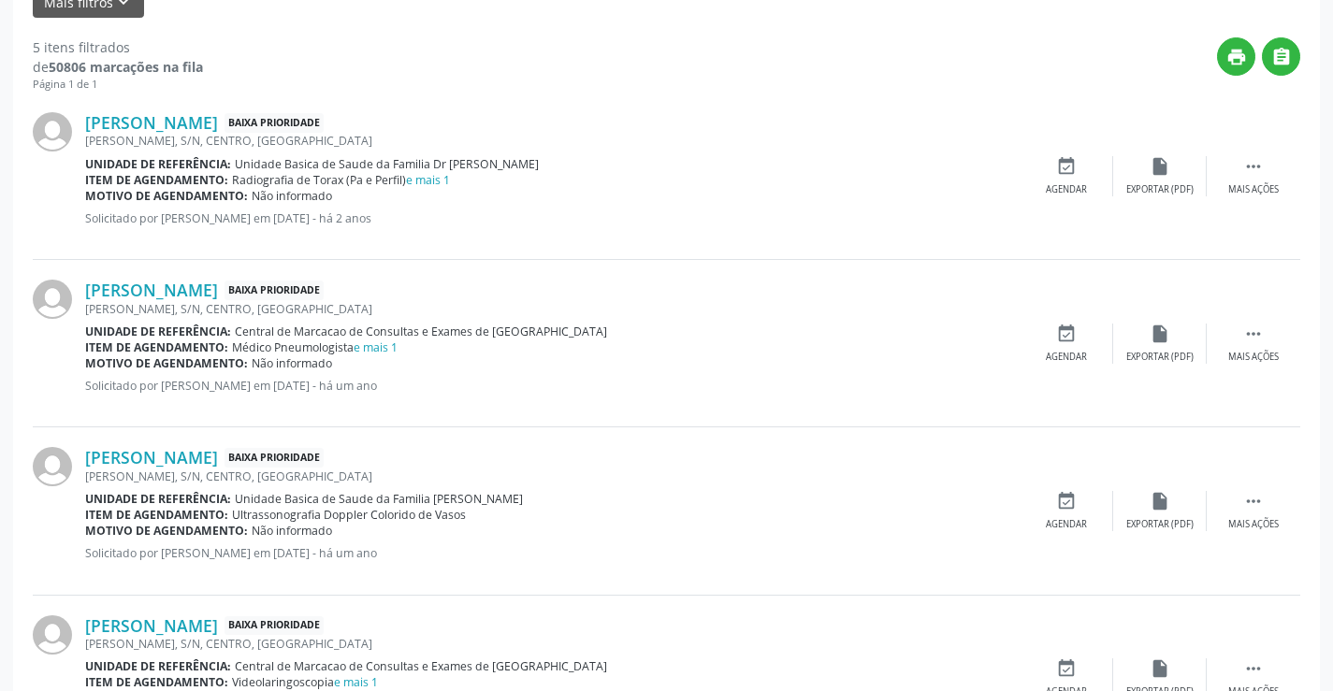
scroll to position [739, 0]
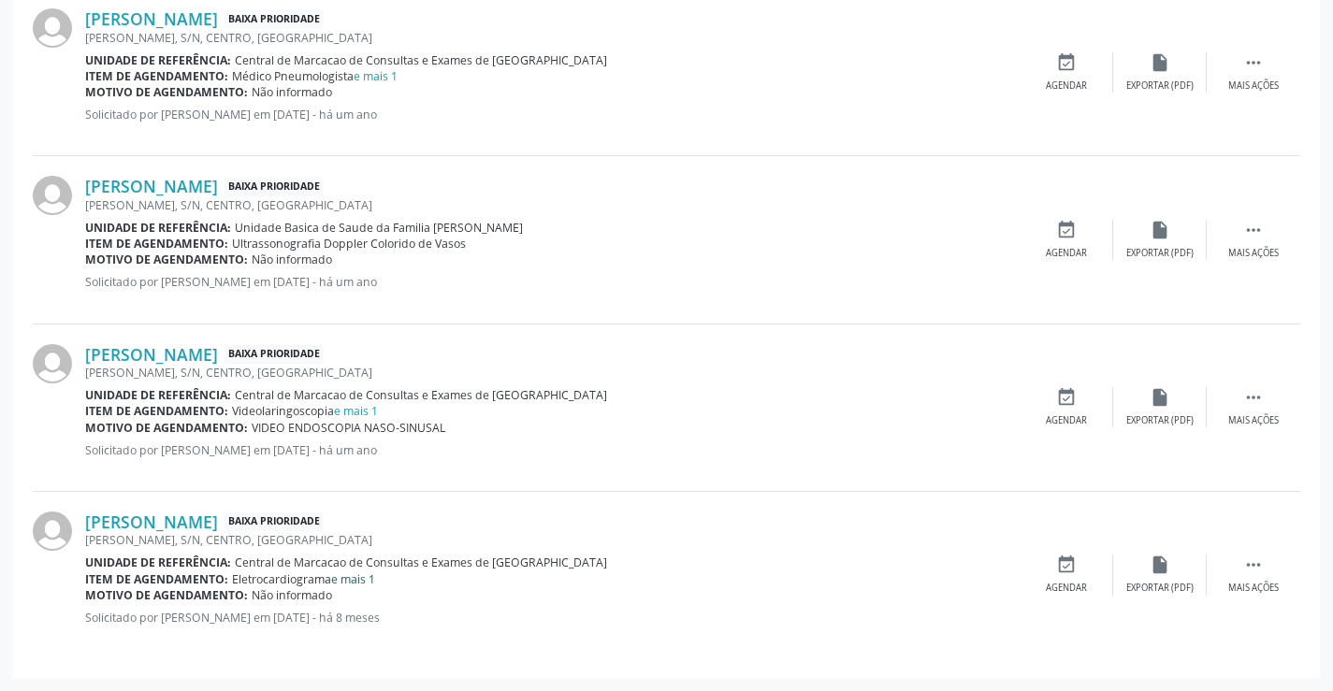
click at [359, 583] on link "e mais 1" at bounding box center [353, 580] width 44 height 16
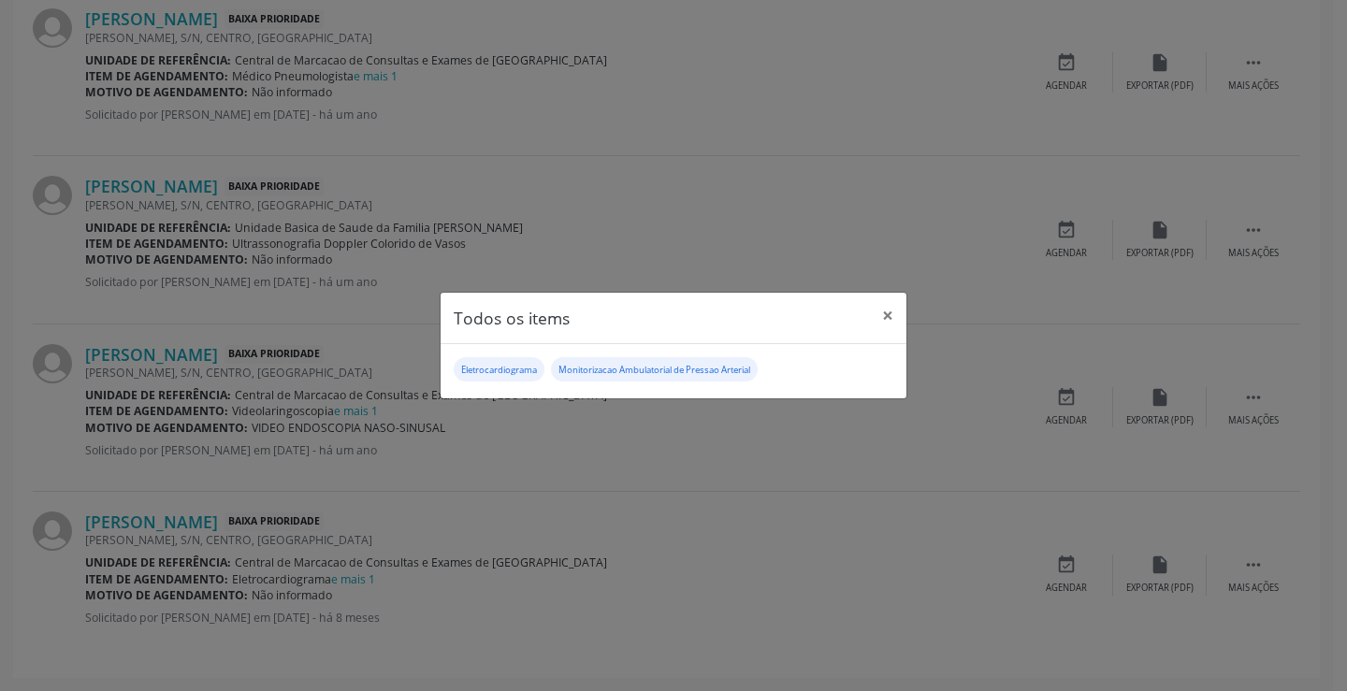
click at [772, 547] on div "Todos os items × Eletrocardiograma Monitorizacao Ambulatorial de Pressao Arteri…" at bounding box center [673, 345] width 1347 height 691
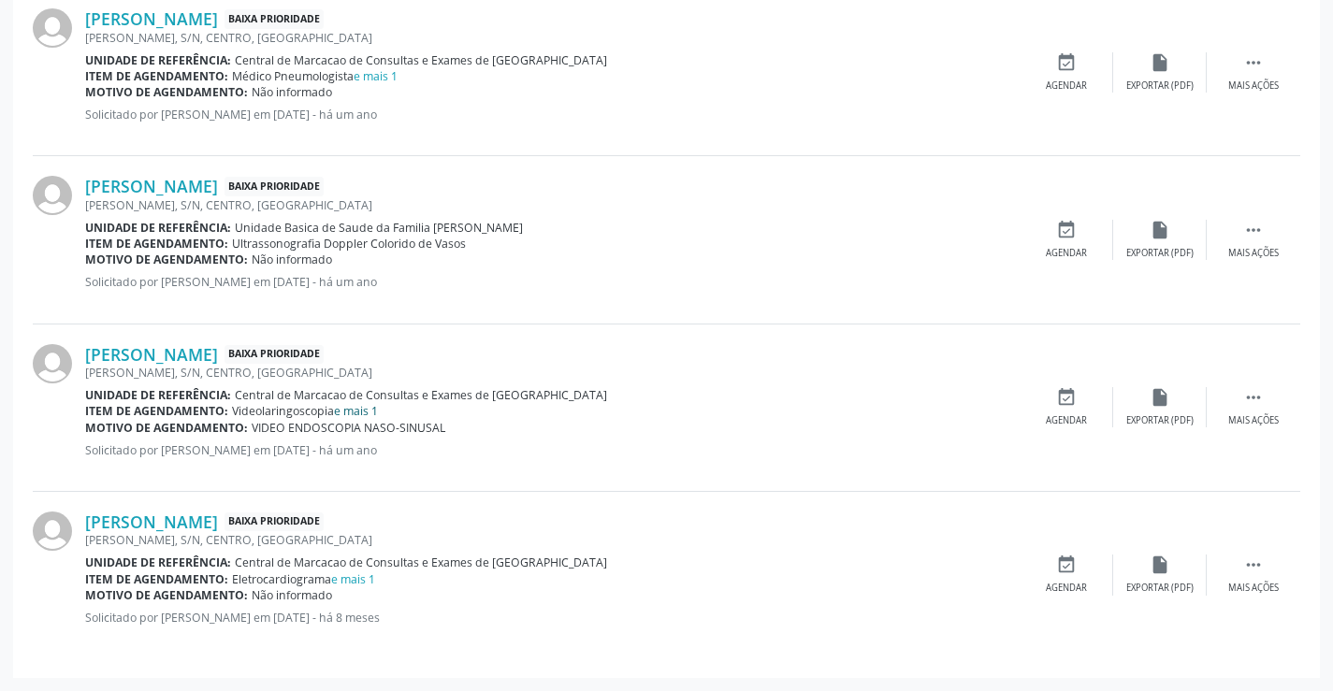
click at [354, 407] on link "e mais 1" at bounding box center [356, 411] width 44 height 16
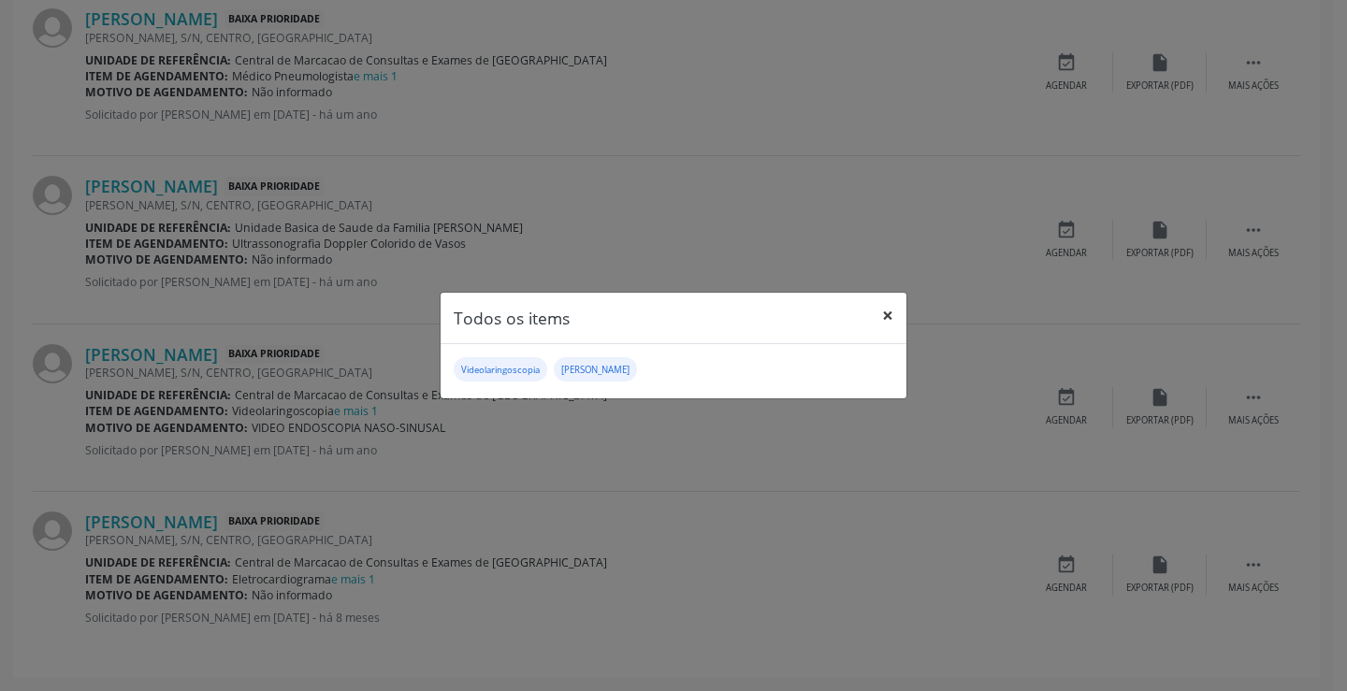
click at [885, 312] on button "×" at bounding box center [887, 316] width 37 height 46
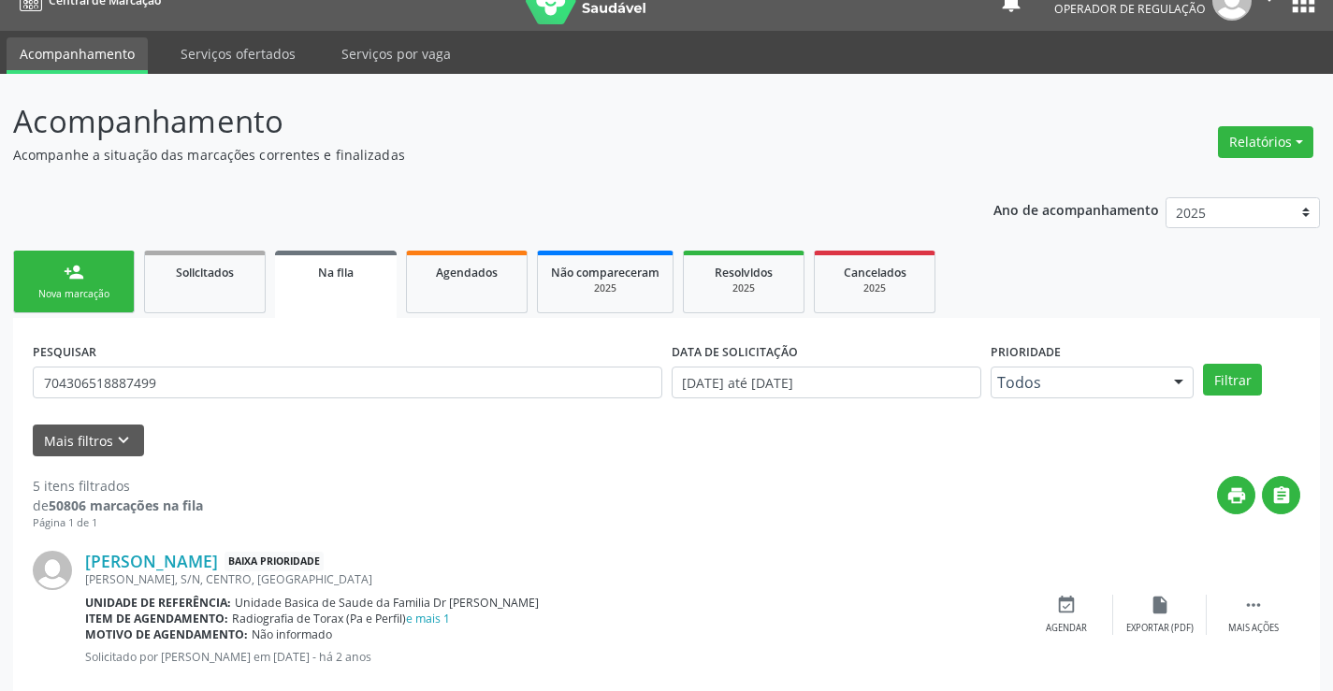
scroll to position [0, 0]
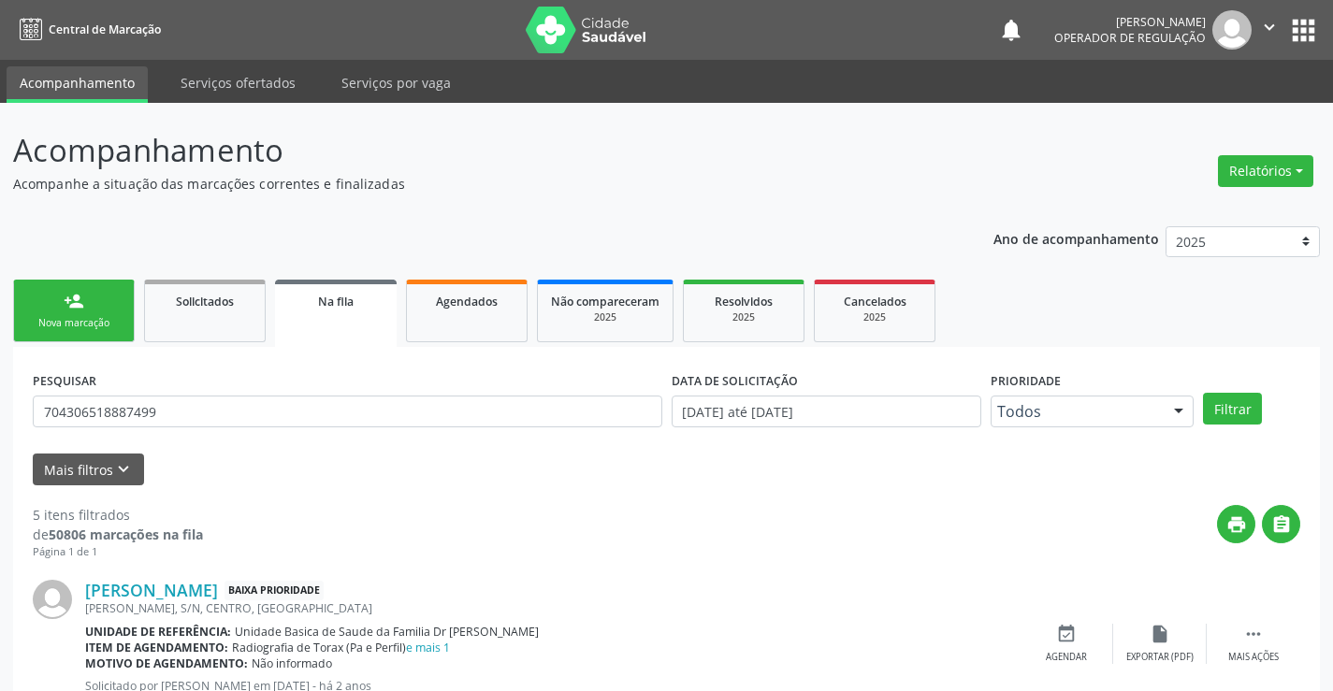
click at [102, 307] on link "person_add Nova marcação" at bounding box center [74, 311] width 122 height 63
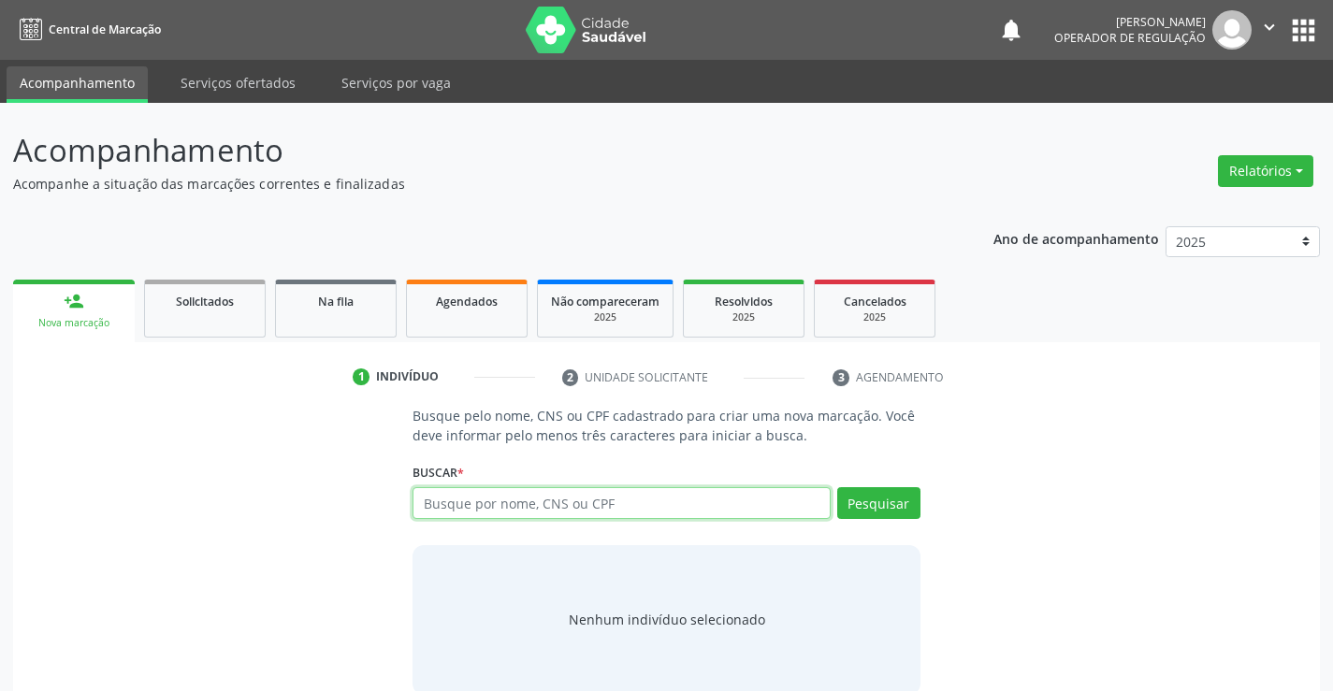
click at [556, 502] on input "text" at bounding box center [621, 503] width 417 height 32
type input "701809222530077"
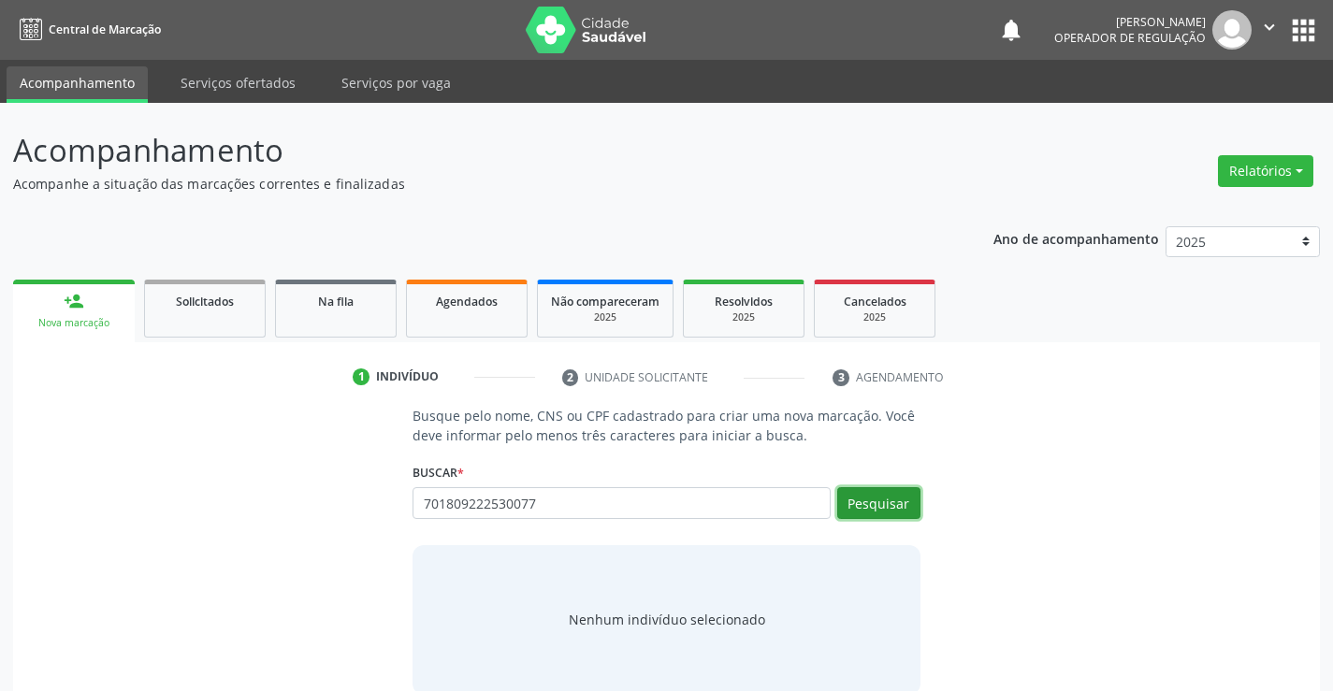
click at [916, 498] on button "Pesquisar" at bounding box center [878, 503] width 83 height 32
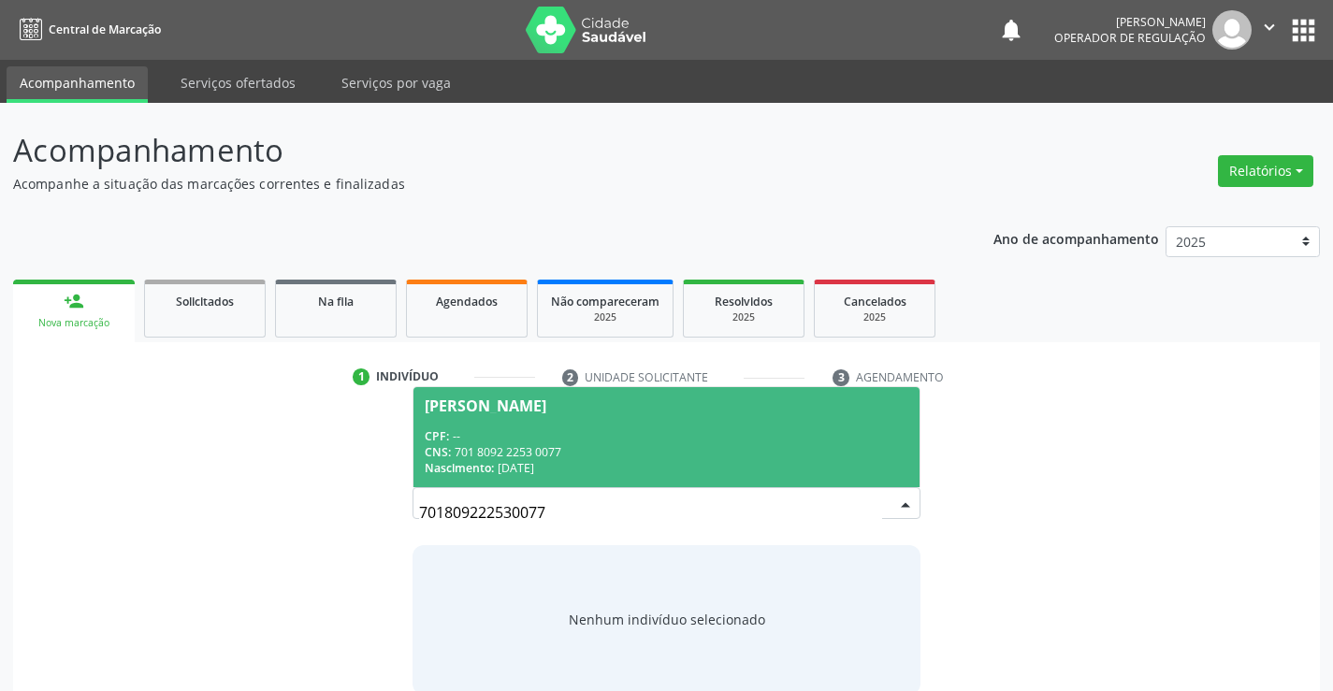
click at [794, 441] on div "CPF: --" at bounding box center [666, 437] width 483 height 16
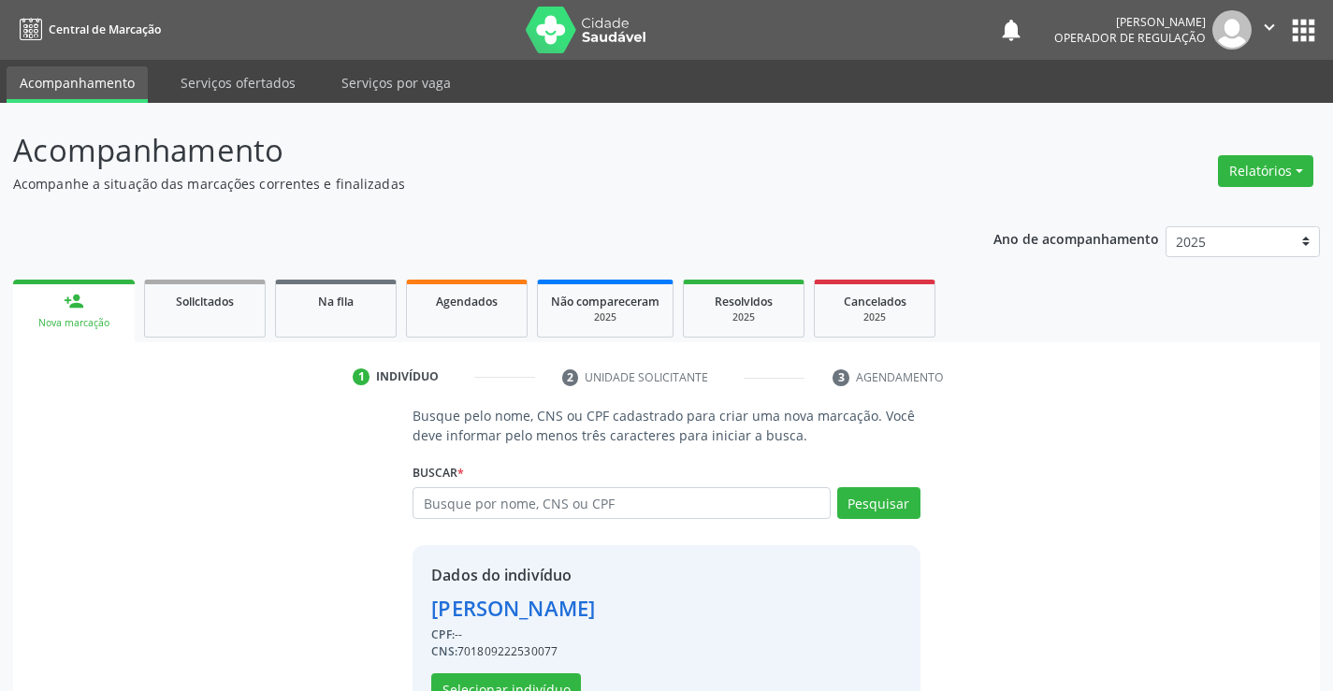
scroll to position [59, 0]
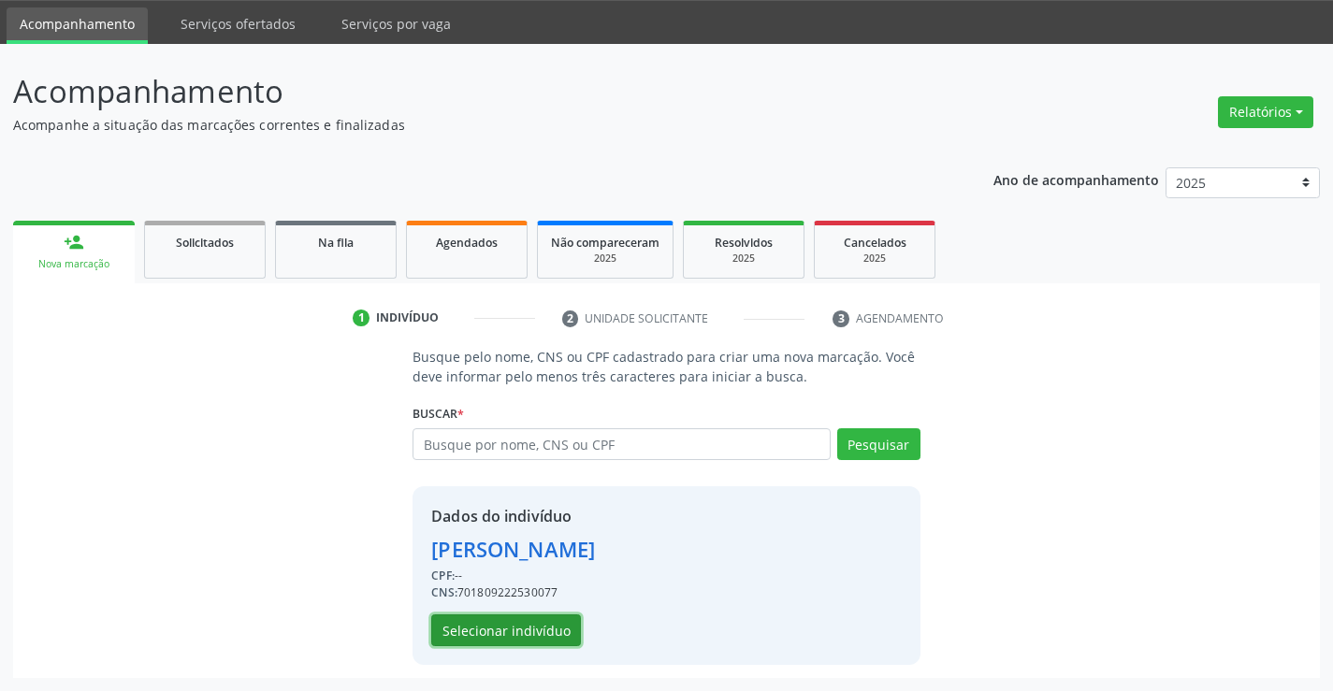
click at [545, 625] on button "Selecionar indivíduo" at bounding box center [506, 631] width 150 height 32
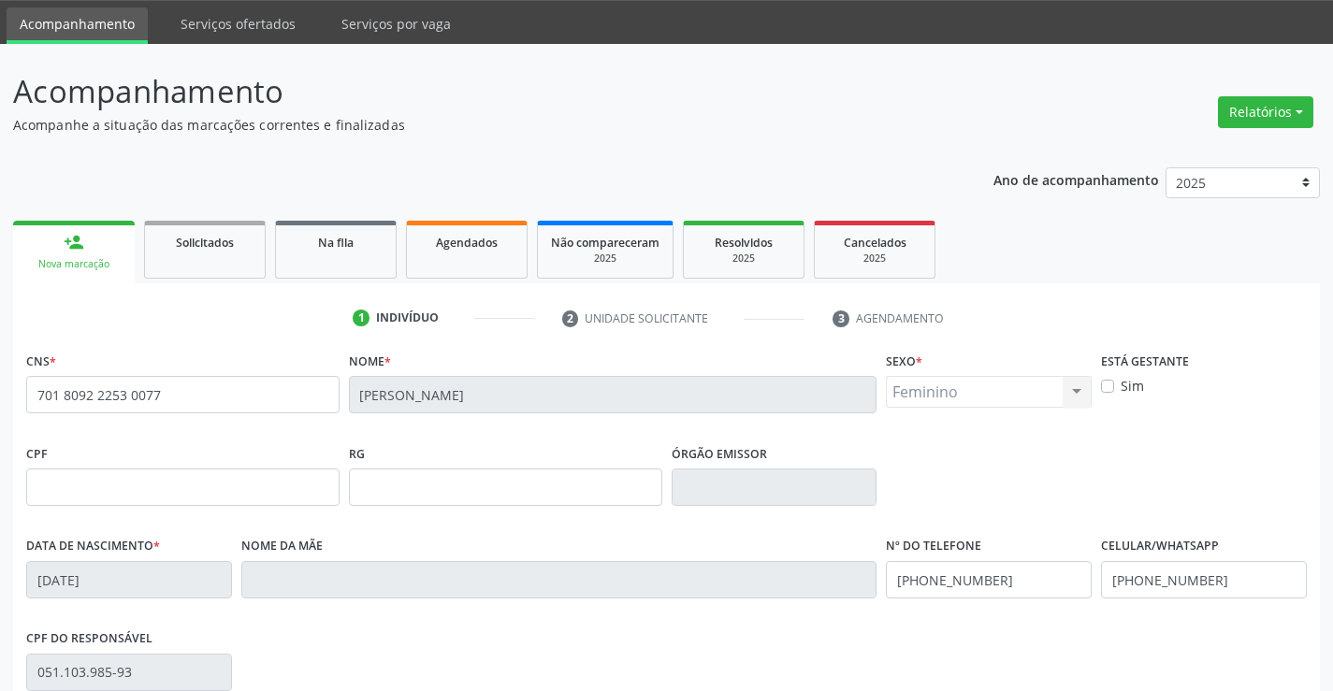
scroll to position [323, 0]
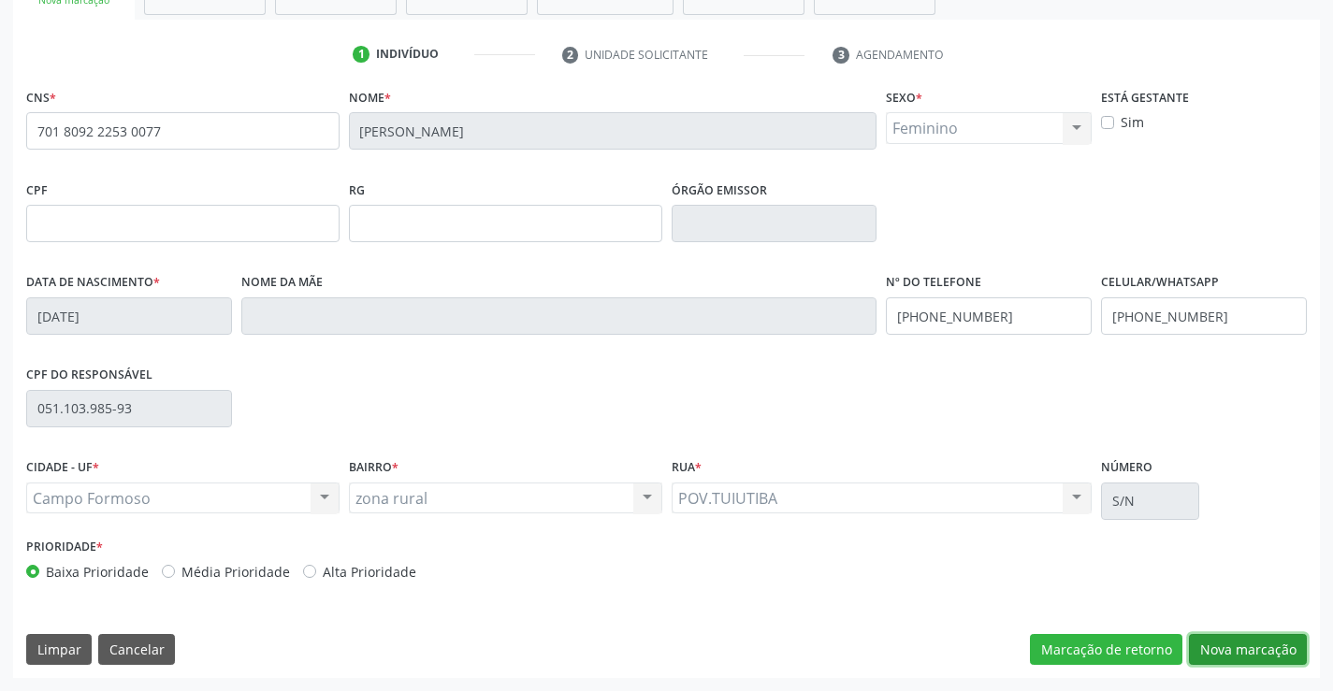
click at [1235, 647] on button "Nova marcação" at bounding box center [1248, 650] width 118 height 32
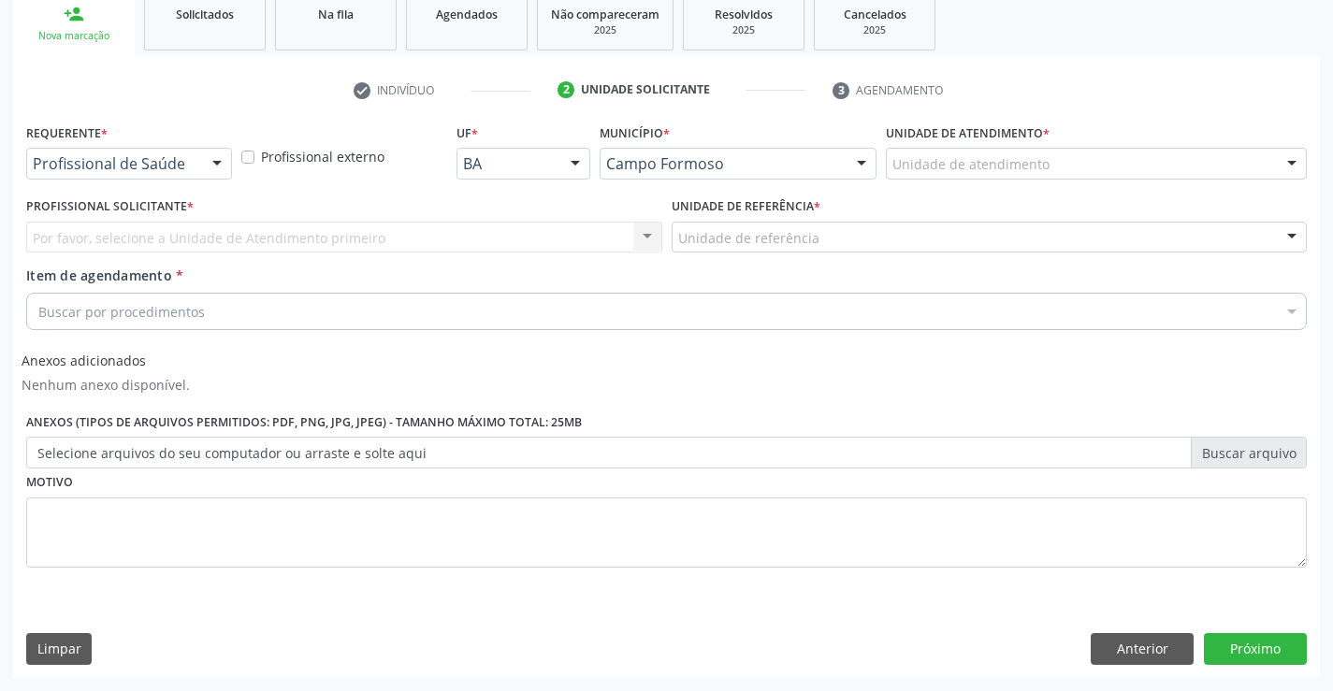
scroll to position [287, 0]
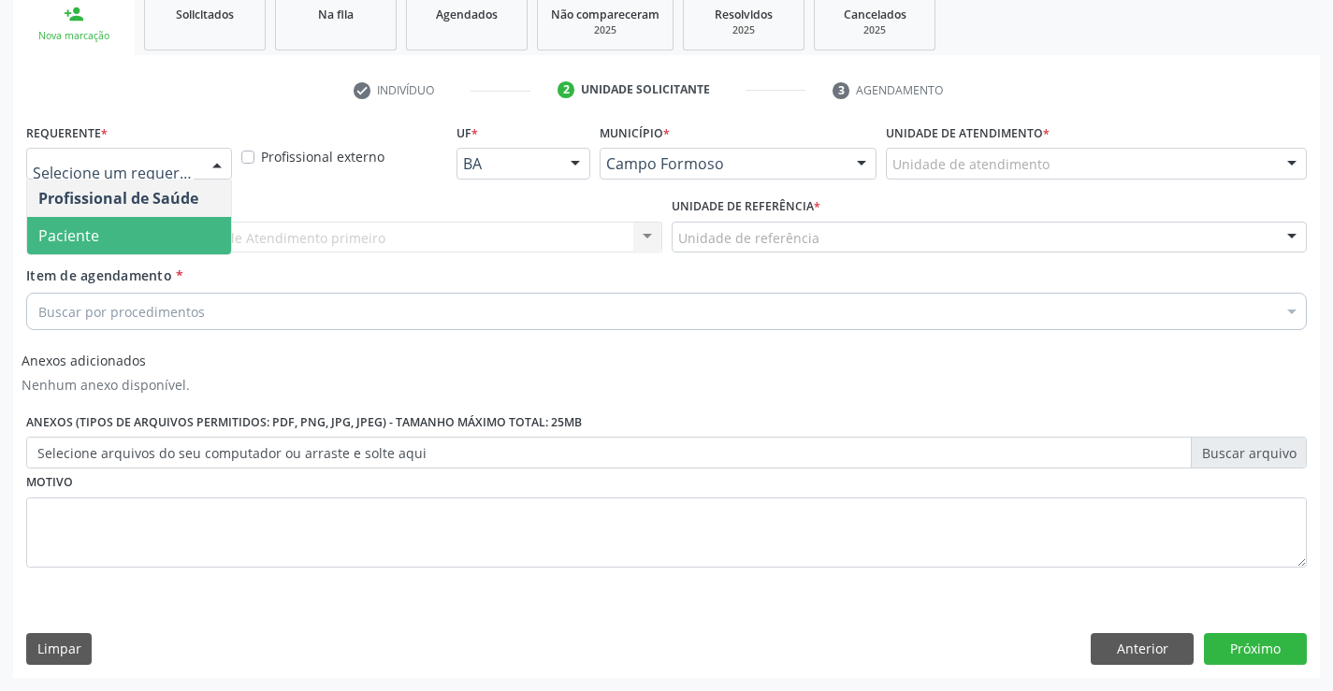
click at [191, 246] on span "Paciente" at bounding box center [129, 235] width 204 height 37
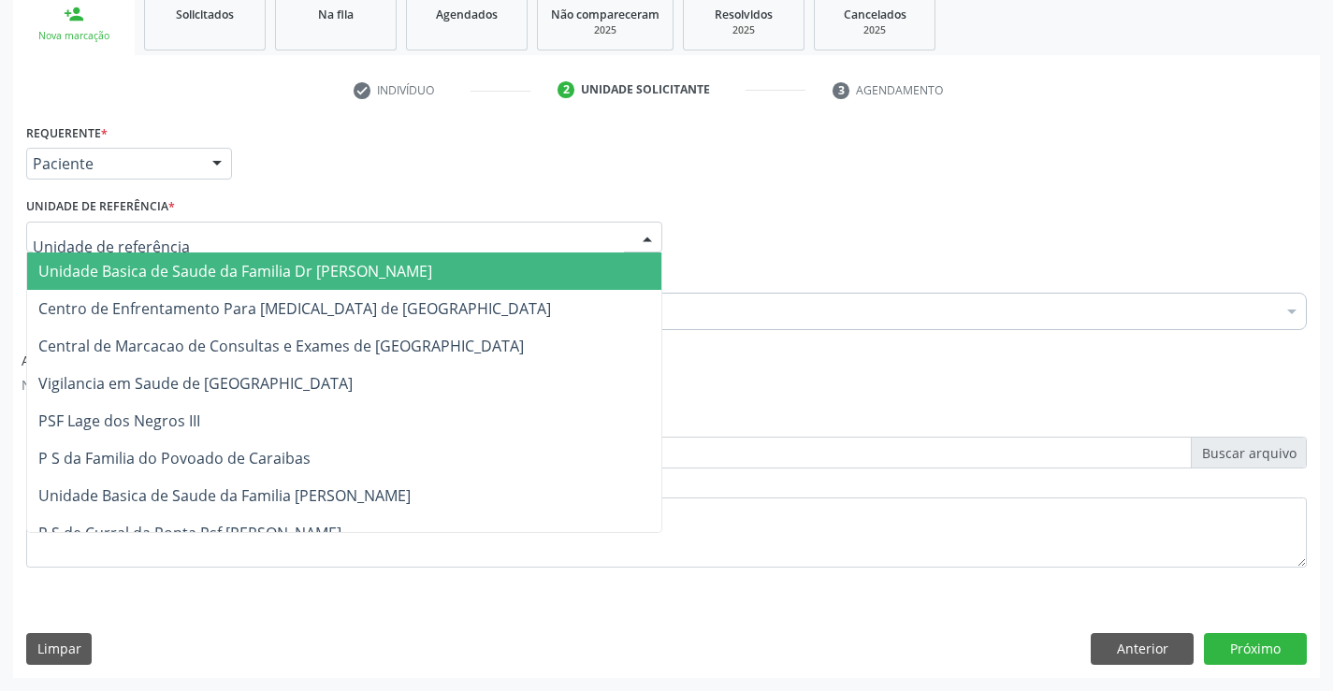
click at [199, 240] on div at bounding box center [344, 238] width 636 height 32
click at [211, 261] on span "Unidade Basica de Saude da Familia Dr [PERSON_NAME]" at bounding box center [235, 271] width 394 height 21
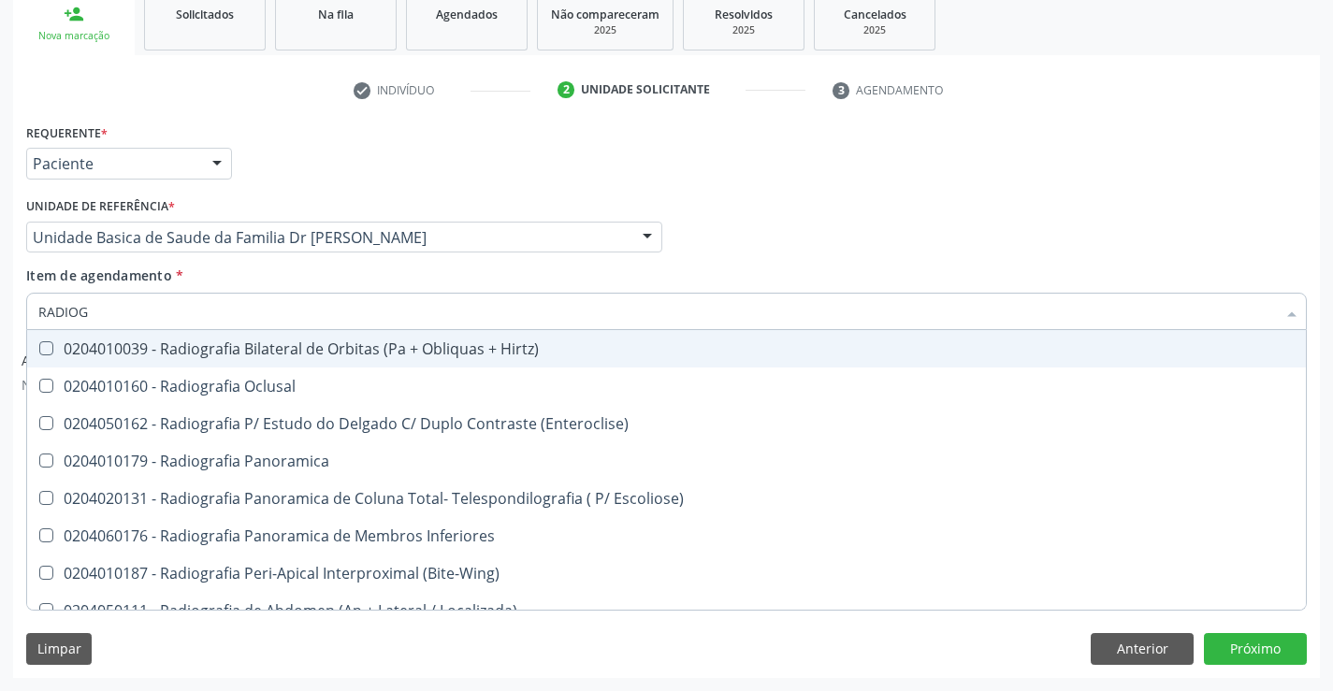
type input "RADIOGR"
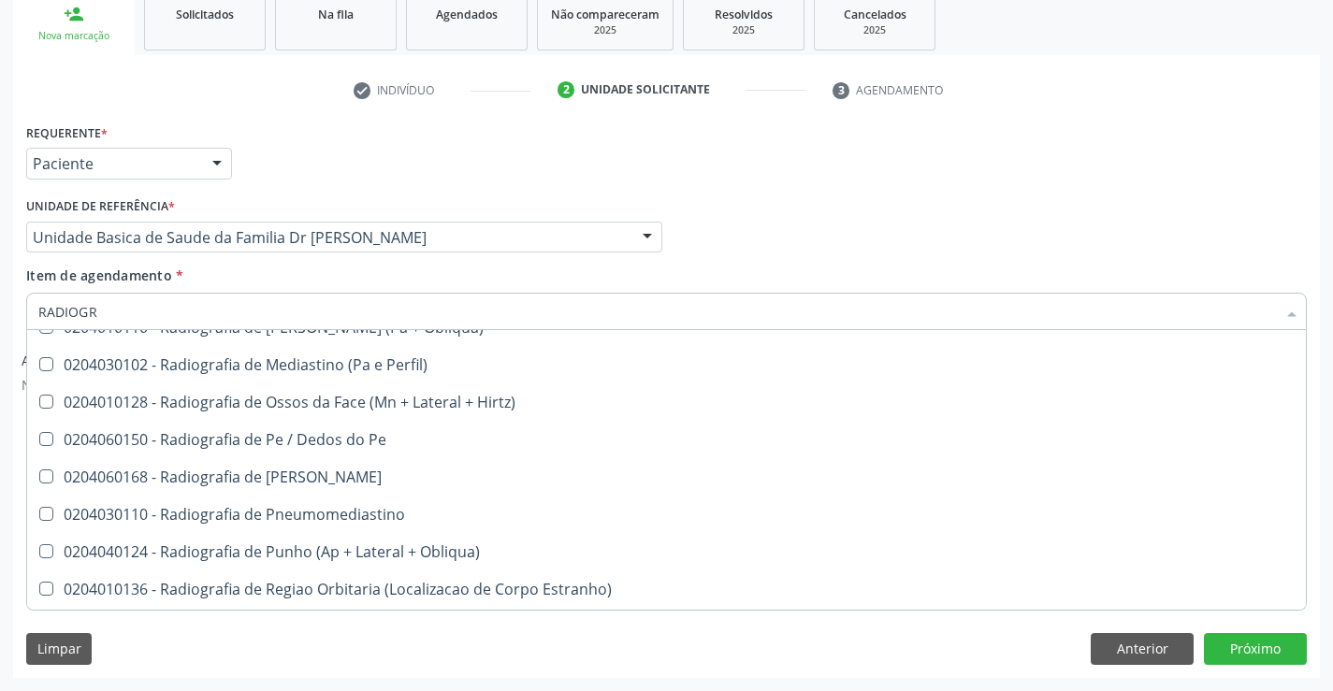
scroll to position [2003, 0]
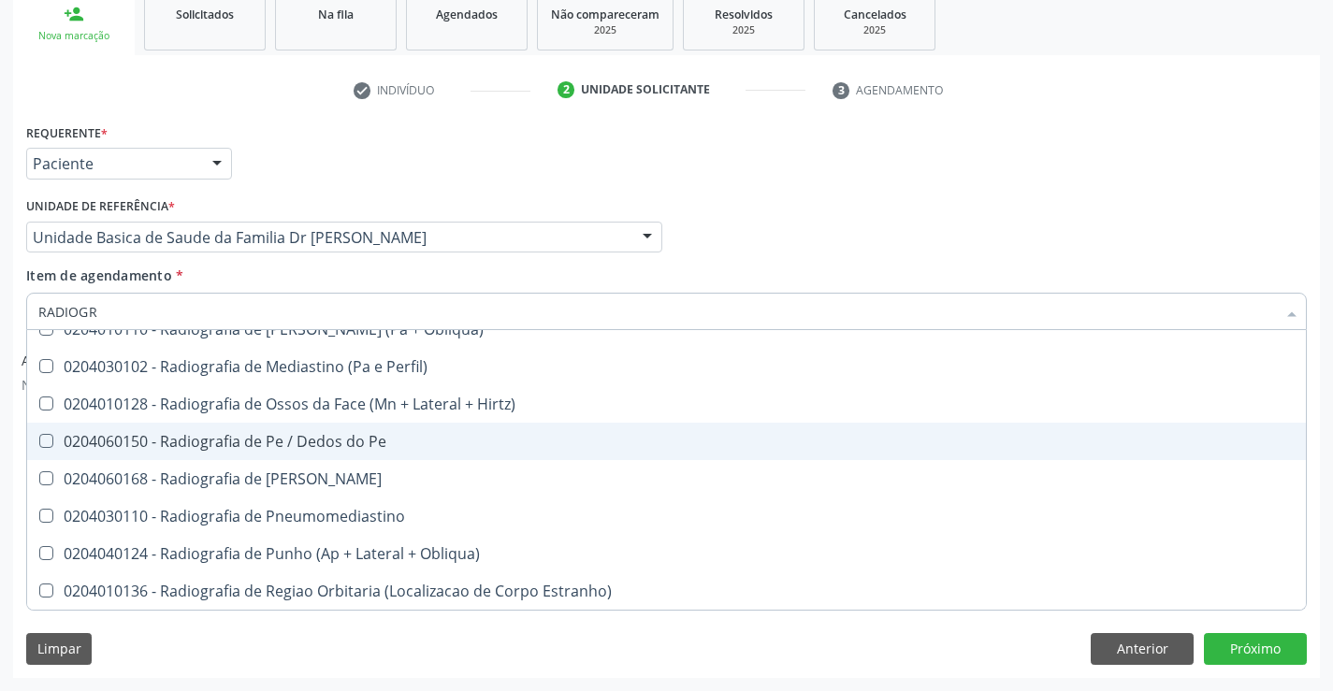
click at [341, 440] on div "0204060150 - Radiografia de Pe / Dedos do Pe" at bounding box center [666, 441] width 1257 height 15
checkbox Pe "true"
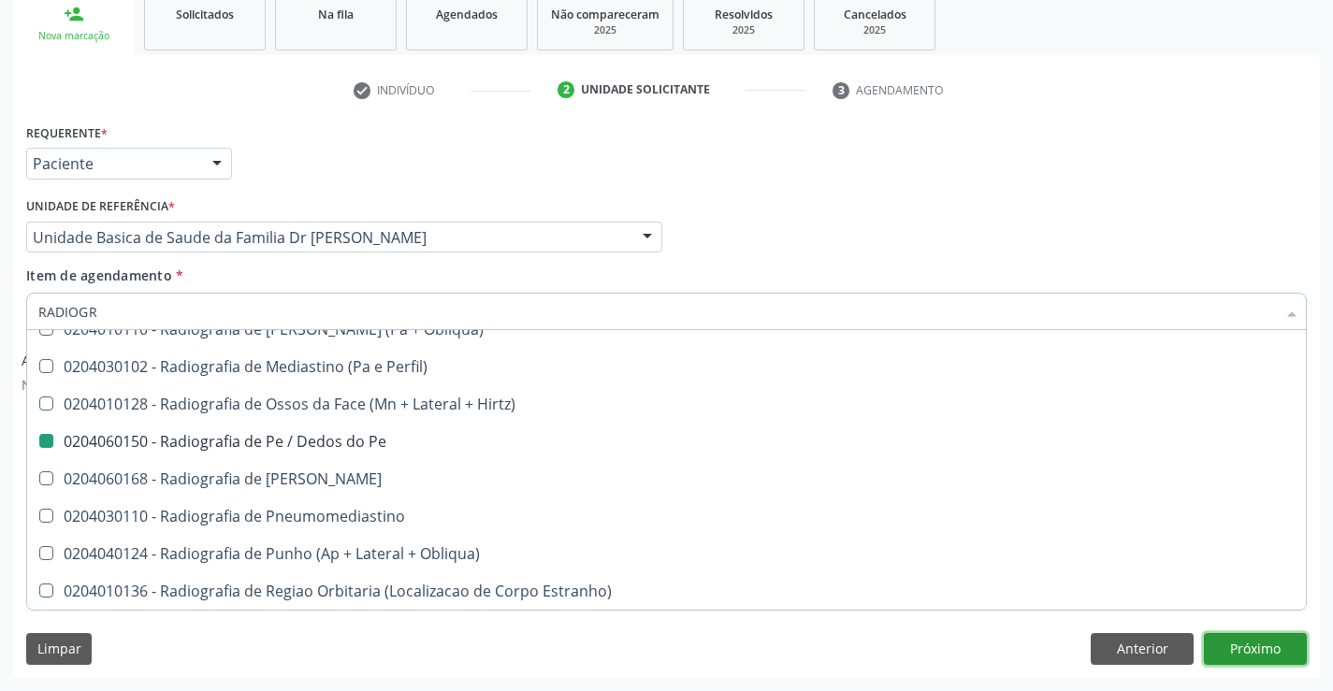
click at [1231, 640] on button "Próximo" at bounding box center [1255, 649] width 103 height 32
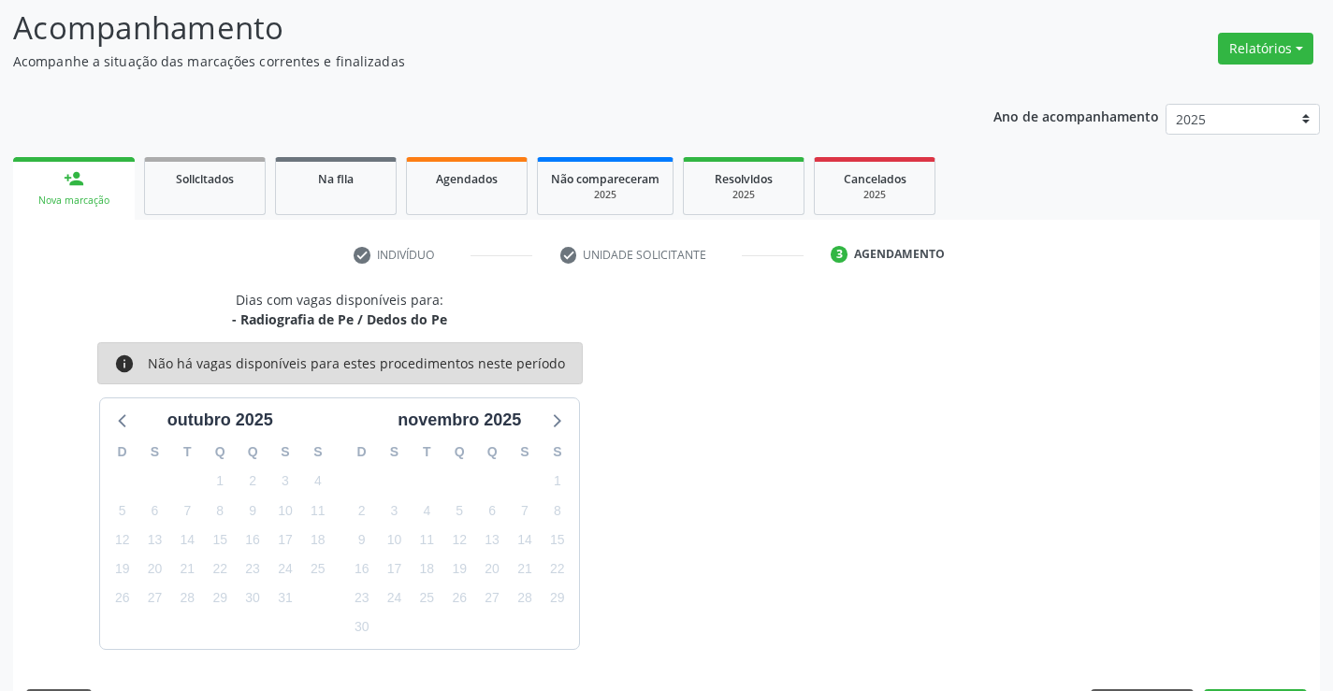
scroll to position [178, 0]
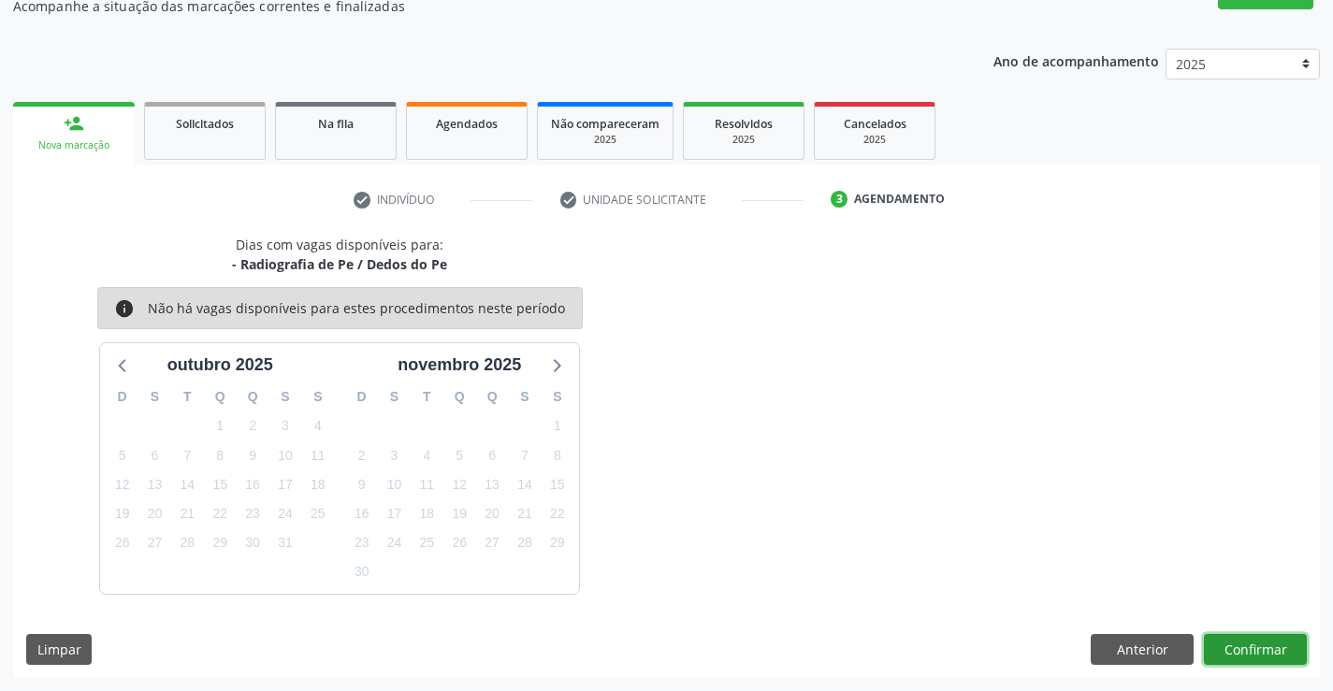
click at [1231, 642] on button "Confirmar" at bounding box center [1255, 650] width 103 height 32
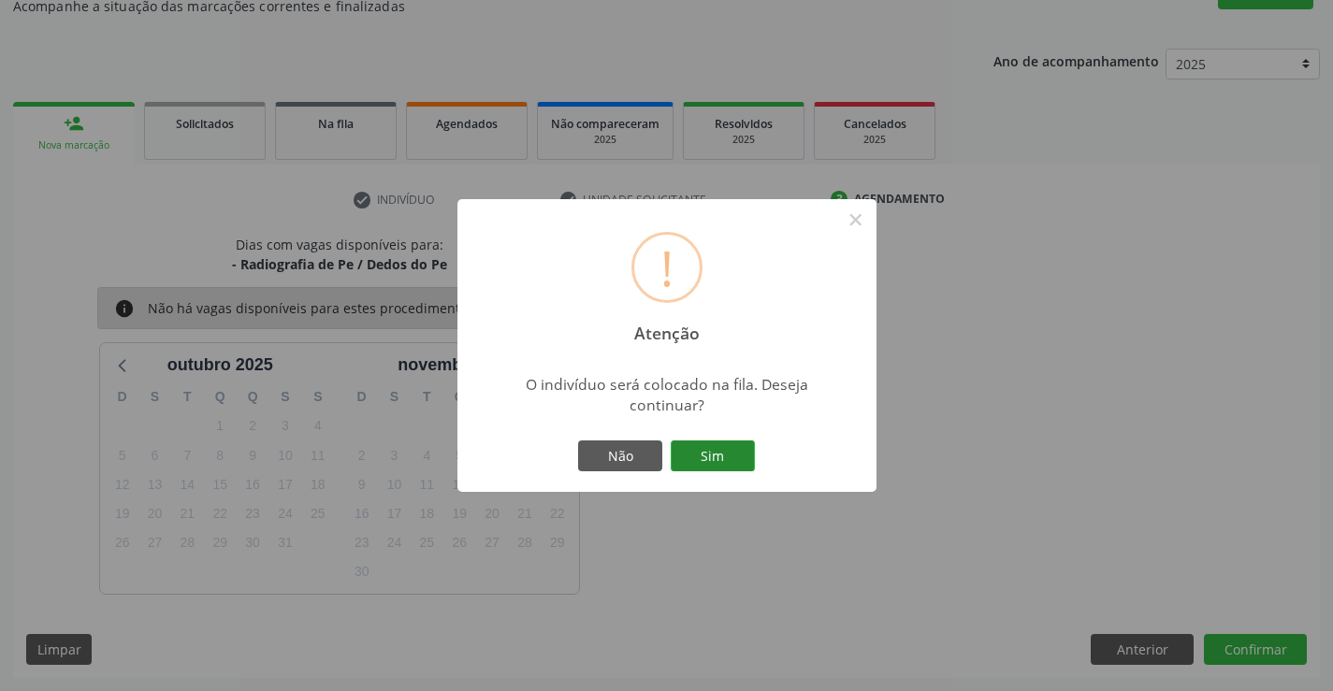
click at [740, 468] on button "Sim" at bounding box center [713, 457] width 84 height 32
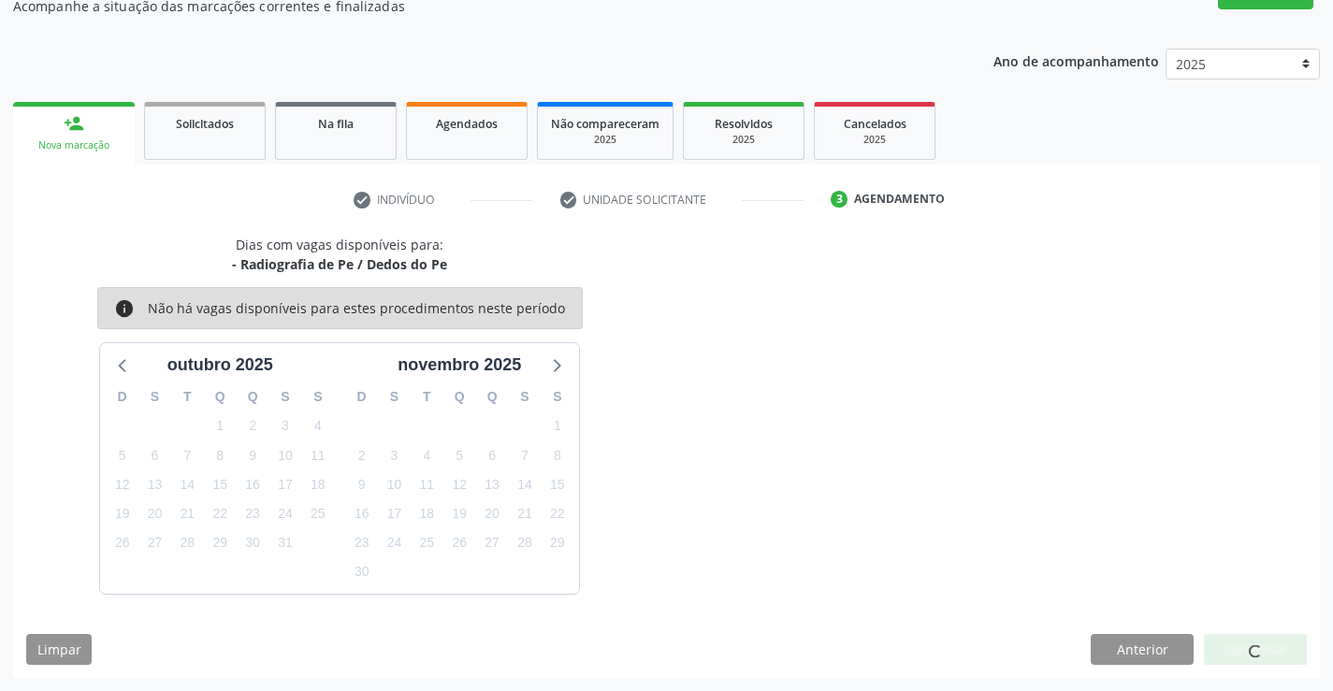
scroll to position [0, 0]
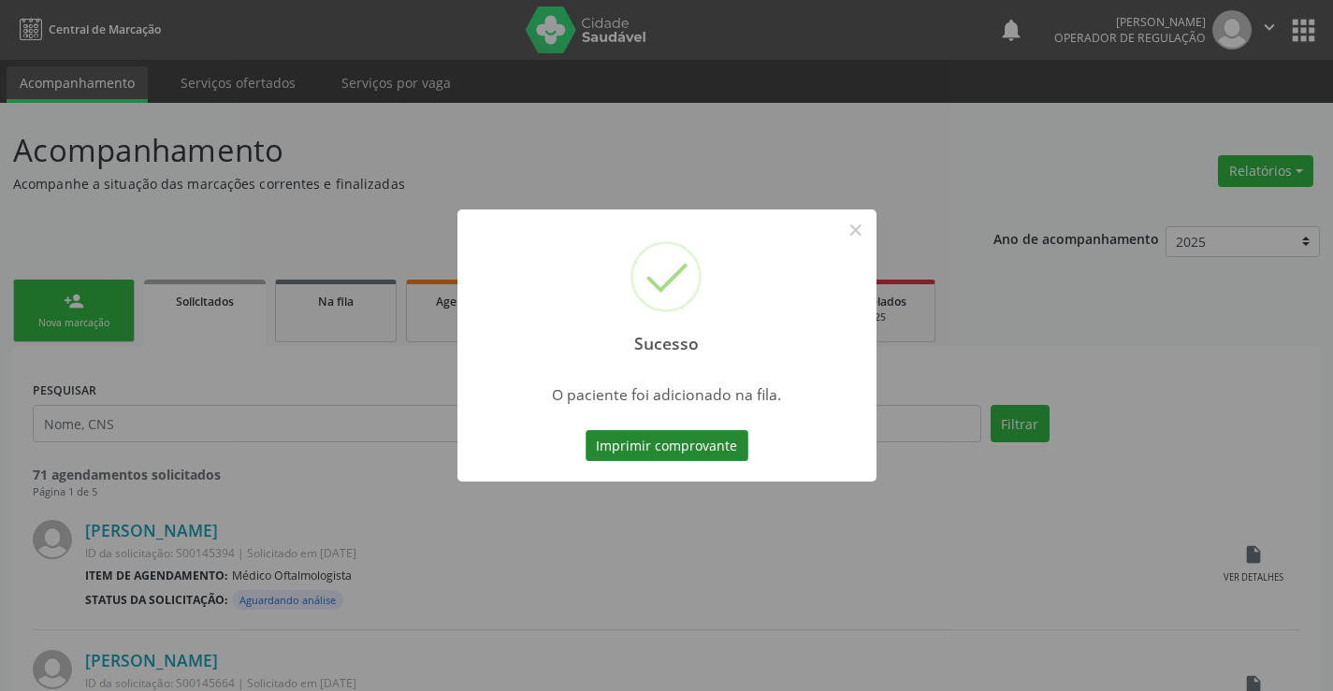
click at [711, 434] on button "Imprimir comprovante" at bounding box center [667, 446] width 163 height 32
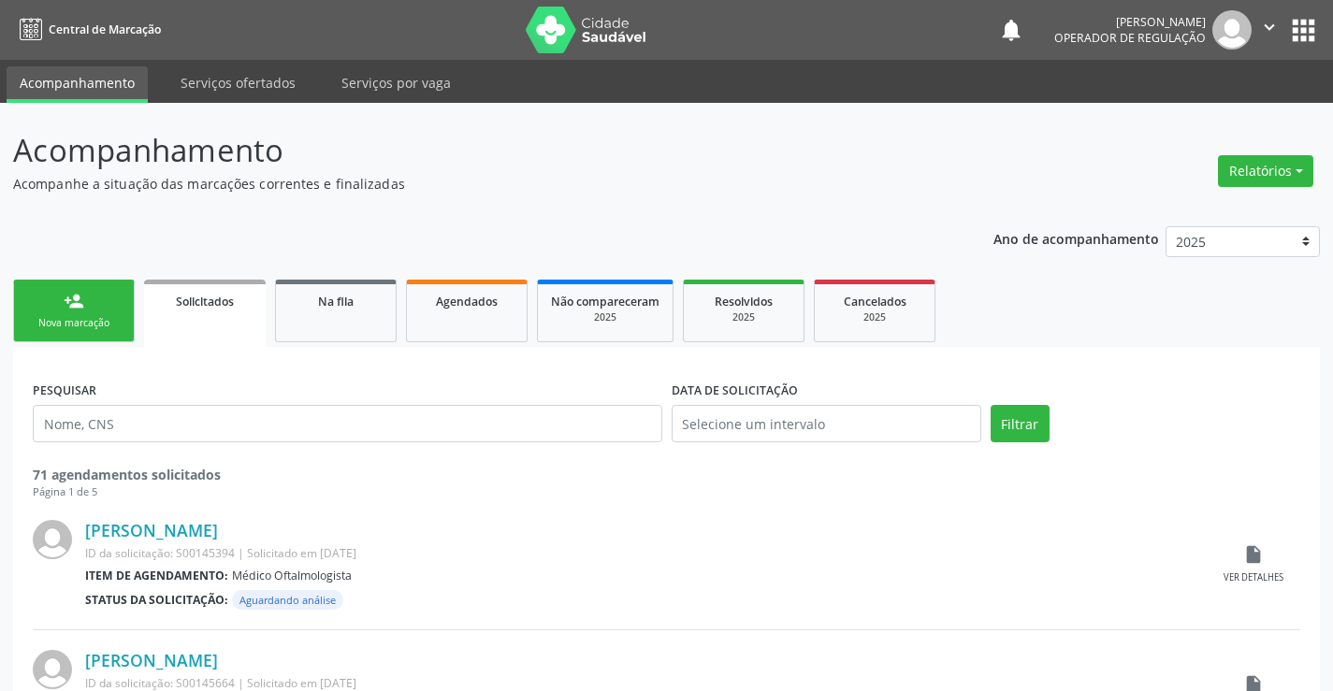
click at [1259, 27] on button "" at bounding box center [1270, 29] width 36 height 39
click at [1213, 120] on link "Sair" at bounding box center [1221, 114] width 129 height 26
